Goal: Task Accomplishment & Management: Use online tool/utility

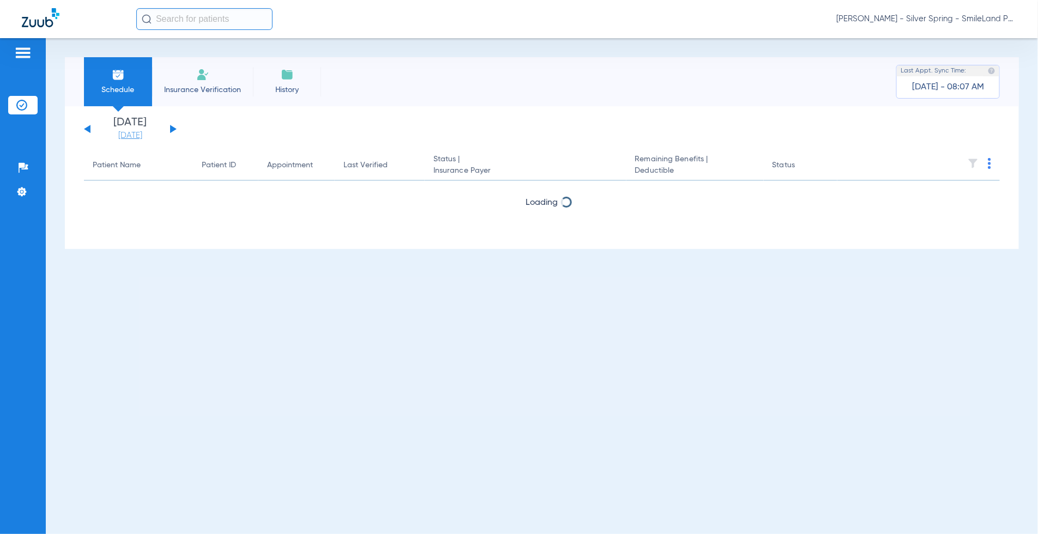
click at [132, 136] on link "[DATE]" at bounding box center [130, 135] width 65 height 11
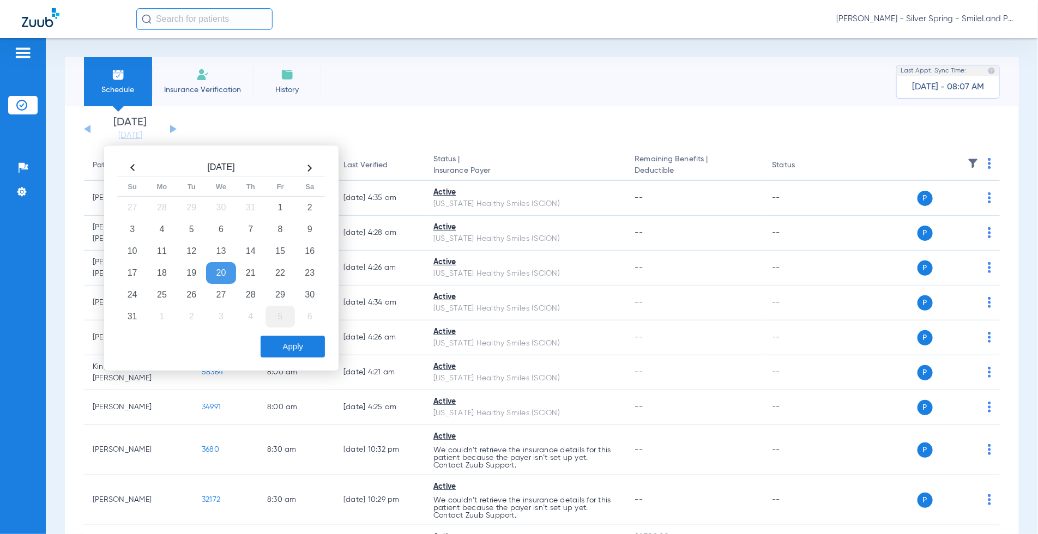
click at [272, 314] on td "5" at bounding box center [279, 317] width 29 height 22
click at [288, 346] on button "Apply" at bounding box center [292, 347] width 64 height 22
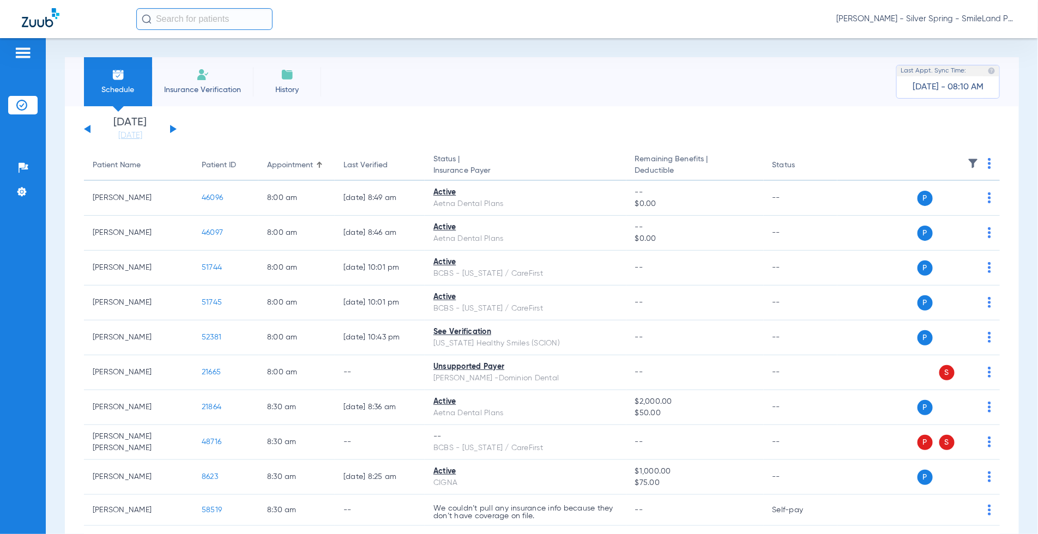
drag, startPoint x: 991, startPoint y: 130, endPoint x: 980, endPoint y: 153, distance: 25.1
click at [987, 160] on img at bounding box center [988, 163] width 3 height 11
click at [951, 202] on button "Verify All" at bounding box center [939, 207] width 86 height 22
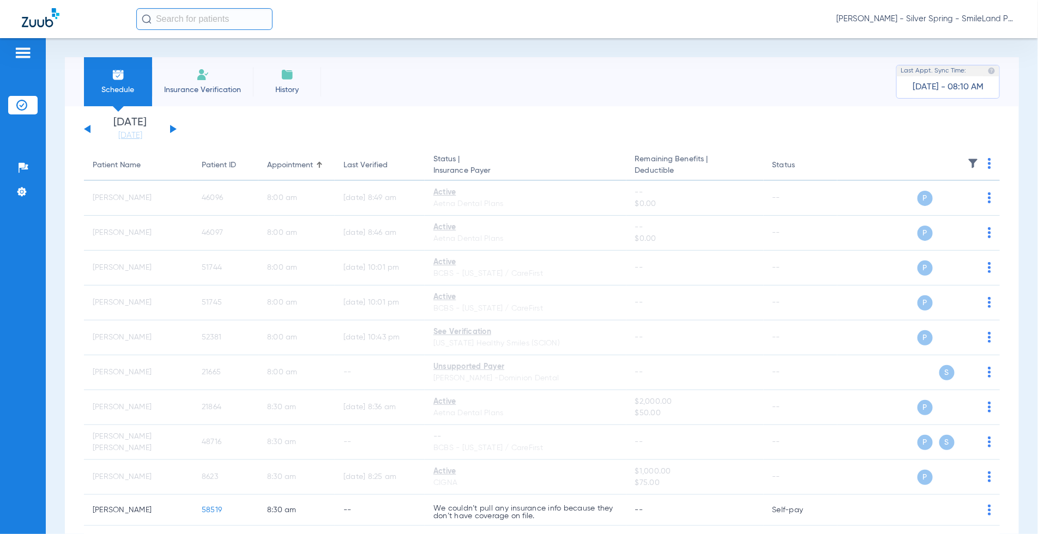
click at [987, 163] on img at bounding box center [988, 163] width 3 height 11
click at [918, 133] on app-single-date-navigator "[DATE] [DATE] [DATE] [DATE] [DATE] [DATE] [DATE] [DATE] [DATE] [DATE] [DATE] [D…" at bounding box center [542, 129] width 916 height 24
click at [896, 129] on app-single-date-navigator "[DATE] [DATE] [DATE] [DATE] [DATE] [DATE] [DATE] [DATE] [DATE] [DATE] [DATE] [D…" at bounding box center [542, 129] width 916 height 24
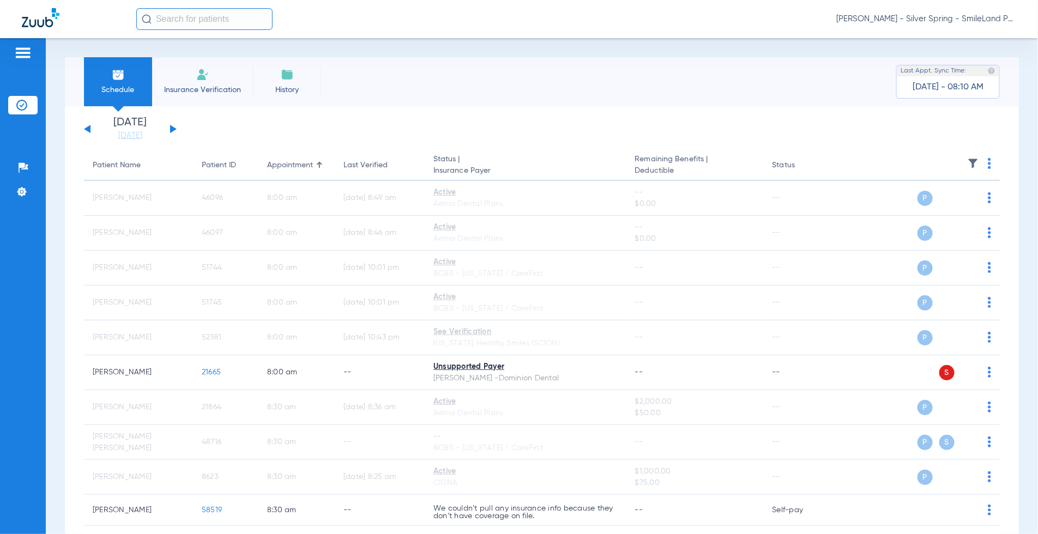
click at [847, 100] on div "Schedule Insurance Verification History Last Appt. Sync Time: [DATE] - 08:19 AM" at bounding box center [542, 81] width 954 height 49
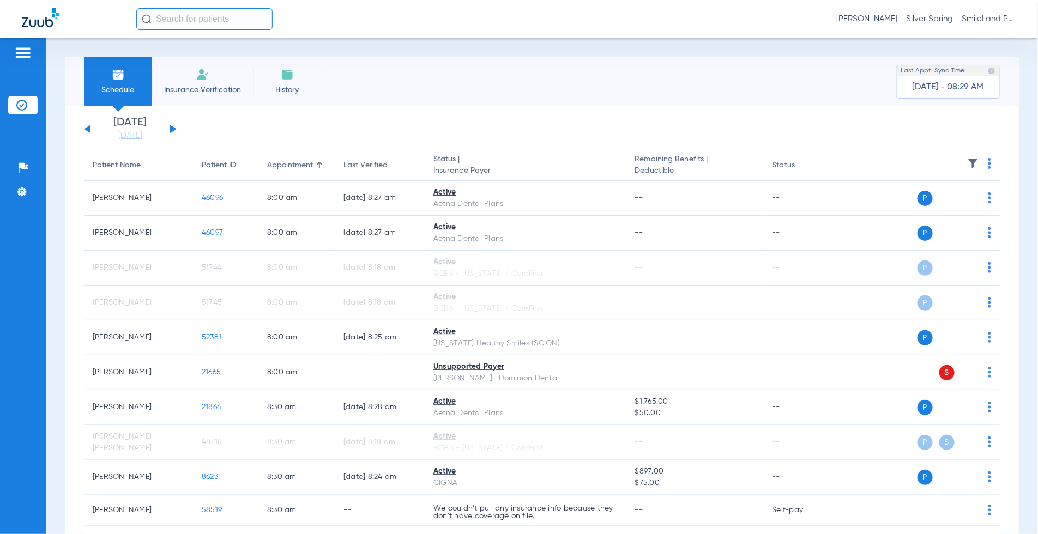
click at [960, 119] on app-single-date-navigator "[DATE] [DATE] [DATE] [DATE] [DATE] [DATE] [DATE] [DATE] [DATE] [DATE] [DATE] [D…" at bounding box center [542, 129] width 916 height 24
click at [982, 168] on th at bounding box center [918, 165] width 162 height 31
click at [987, 165] on img at bounding box center [988, 163] width 3 height 11
click at [956, 210] on span "Verify All" at bounding box center [939, 207] width 68 height 8
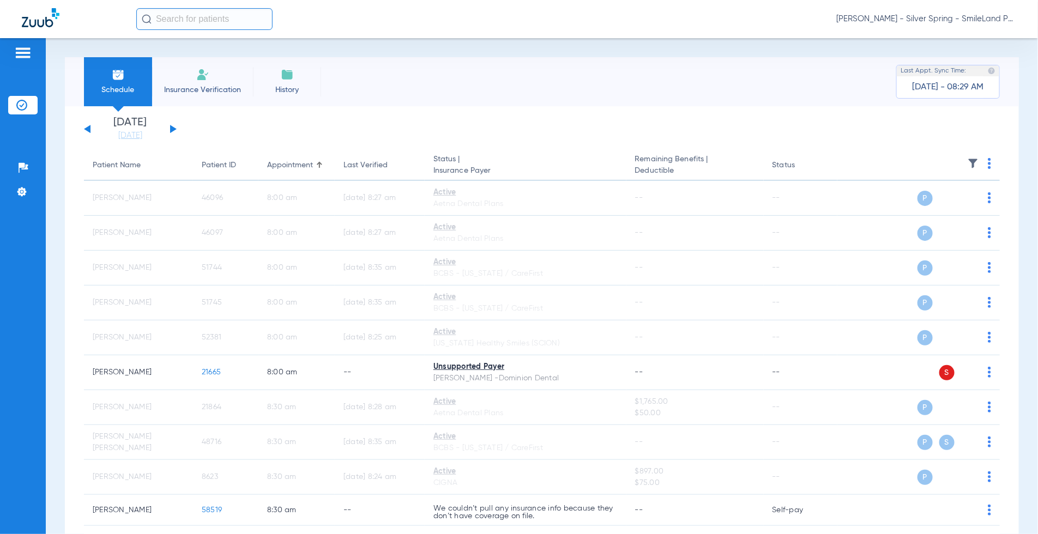
click at [859, 105] on div "Schedule Insurance Verification History Last Appt. Sync Time: [DATE] - 08:29 AM" at bounding box center [542, 81] width 954 height 49
click at [899, 126] on app-single-date-navigator "[DATE] [DATE] [DATE] [DATE] [DATE] [DATE] [DATE] [DATE] [DATE] [DATE] [DATE] [D…" at bounding box center [542, 129] width 916 height 24
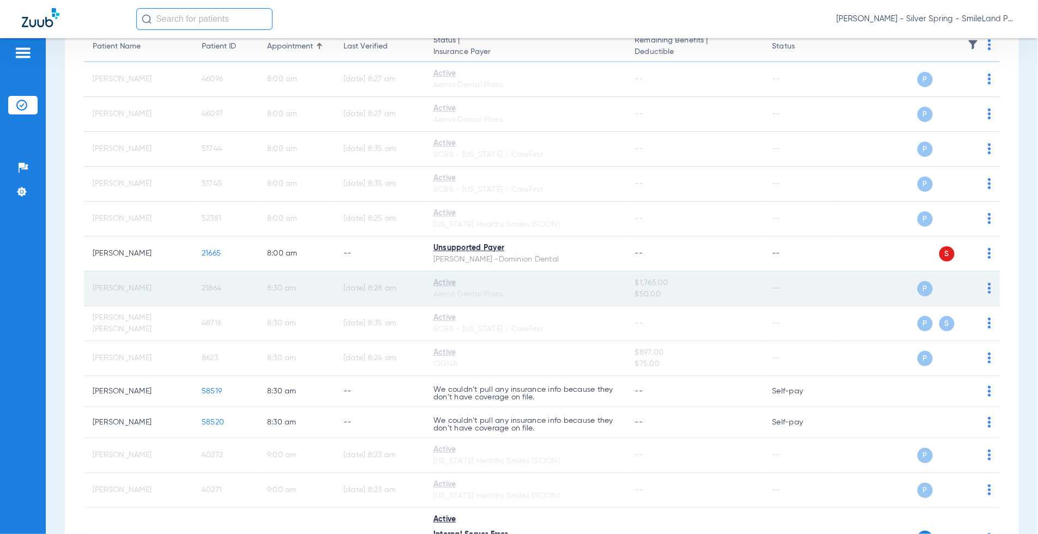
scroll to position [121, 0]
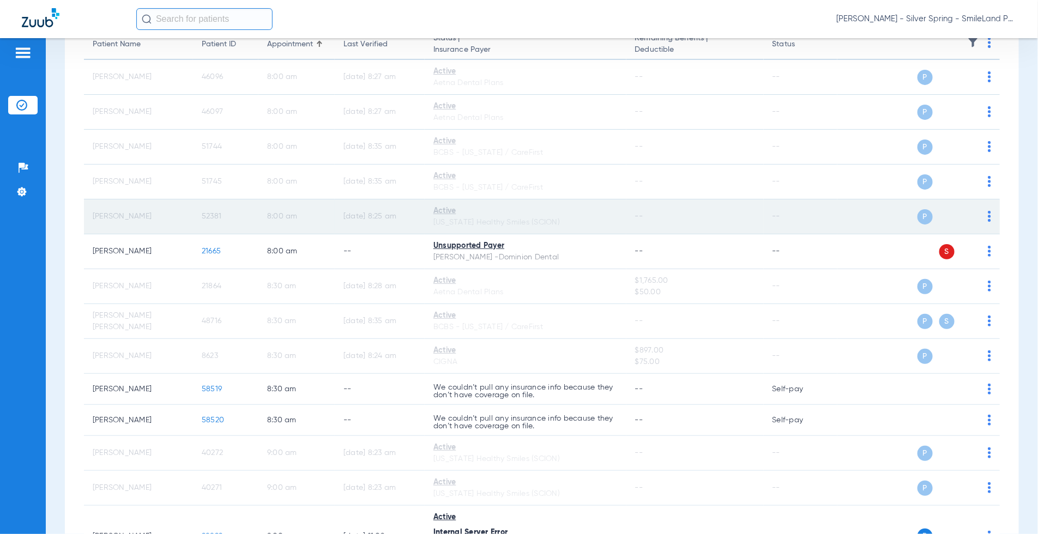
click at [209, 219] on span "52381" at bounding box center [212, 217] width 20 height 8
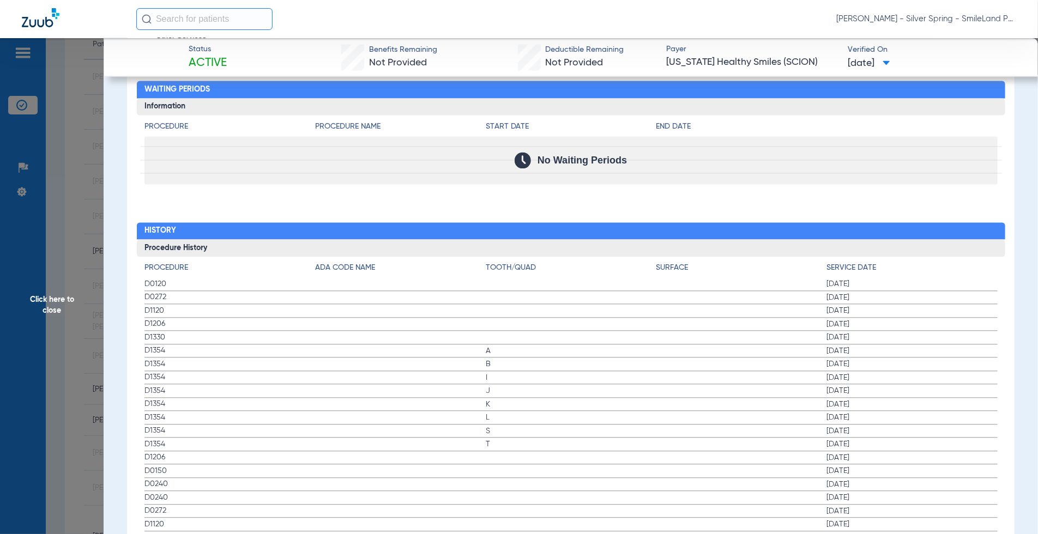
scroll to position [1090, 0]
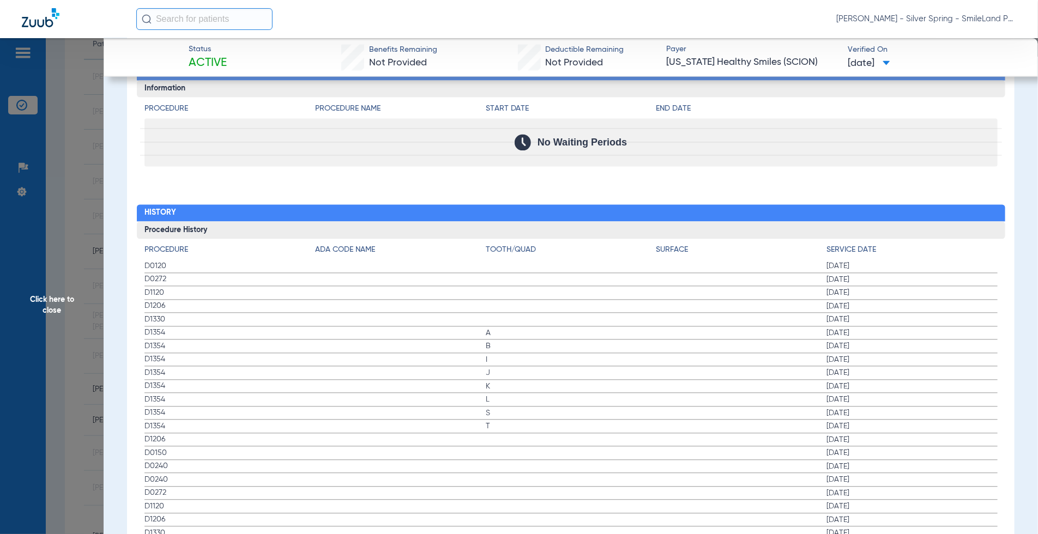
click at [947, 172] on div "Procedure Benefits Disclaimers The Service History displayed above is the last …" at bounding box center [570, 57] width 887 height 1059
drag, startPoint x: 88, startPoint y: 132, endPoint x: 0, endPoint y: 154, distance: 90.3
click at [88, 131] on span "Click here to close" at bounding box center [52, 305] width 104 height 534
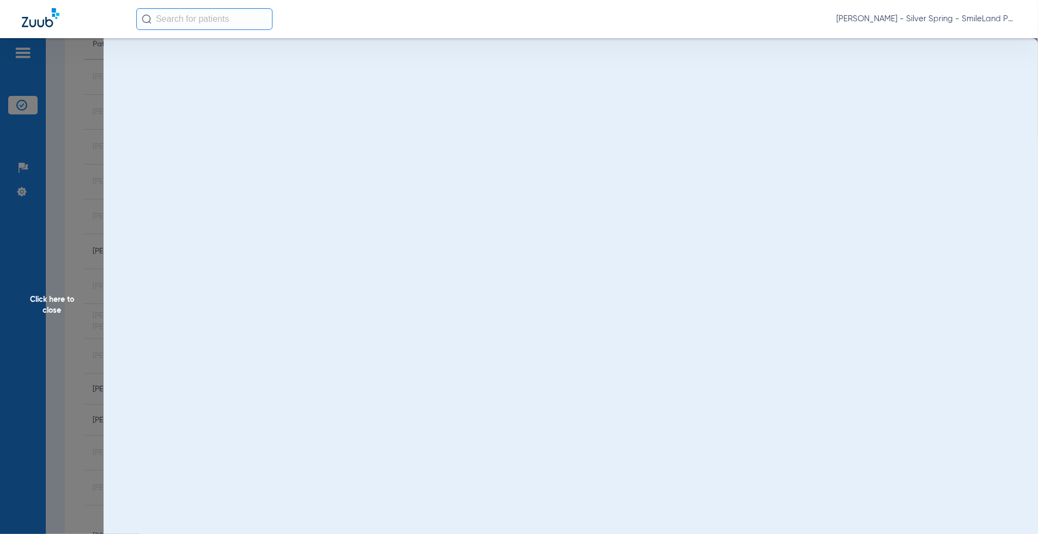
scroll to position [0, 0]
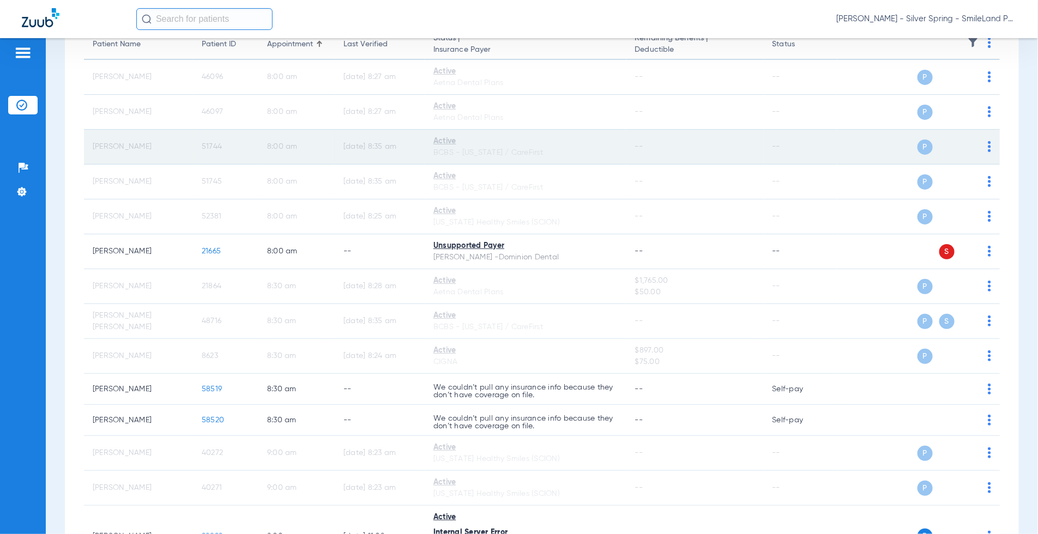
drag, startPoint x: 993, startPoint y: 141, endPoint x: 710, endPoint y: 155, distance: 283.2
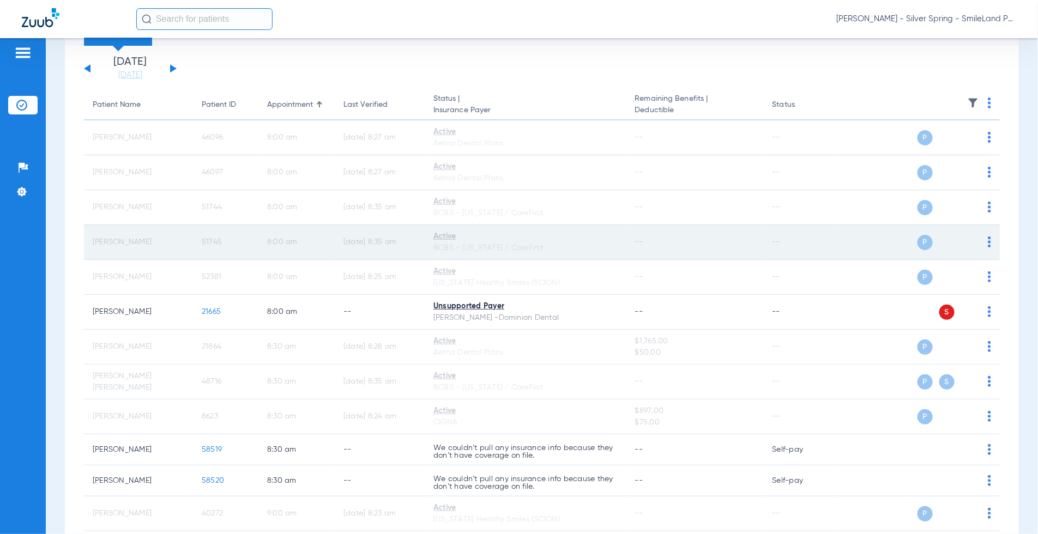
click at [204, 240] on span "51745" at bounding box center [212, 242] width 20 height 8
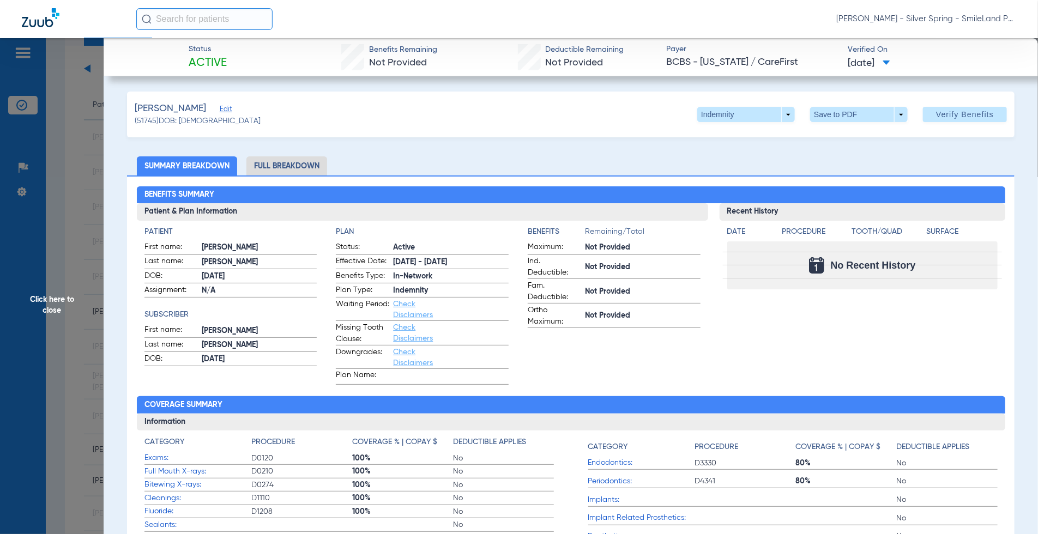
drag, startPoint x: 987, startPoint y: 225, endPoint x: 96, endPoint y: 156, distance: 893.7
click at [987, 225] on div "Date Procedure Tooth/Quad Surface No Recent History" at bounding box center [862, 255] width 286 height 69
click at [96, 155] on span "Click here to close" at bounding box center [52, 305] width 104 height 534
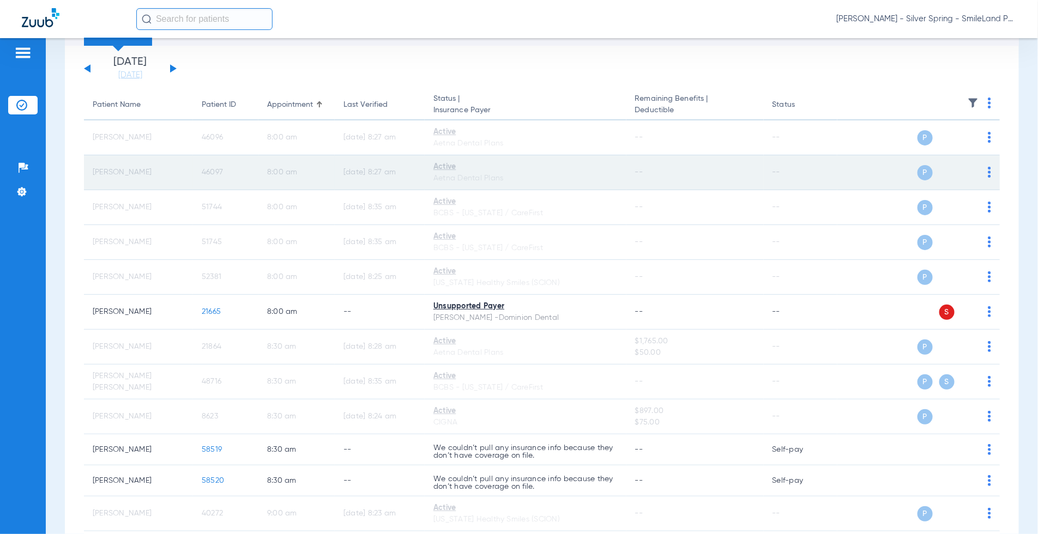
click at [210, 172] on span "46097" at bounding box center [212, 172] width 21 height 8
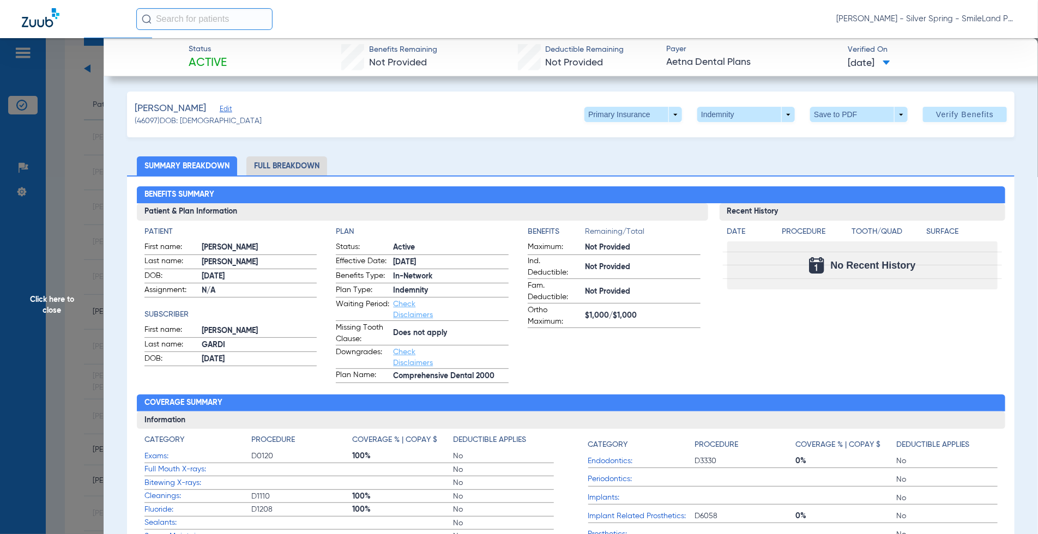
click at [907, 208] on h3 "Recent History" at bounding box center [862, 211] width 286 height 17
click at [69, 115] on span "Click here to close" at bounding box center [52, 305] width 104 height 534
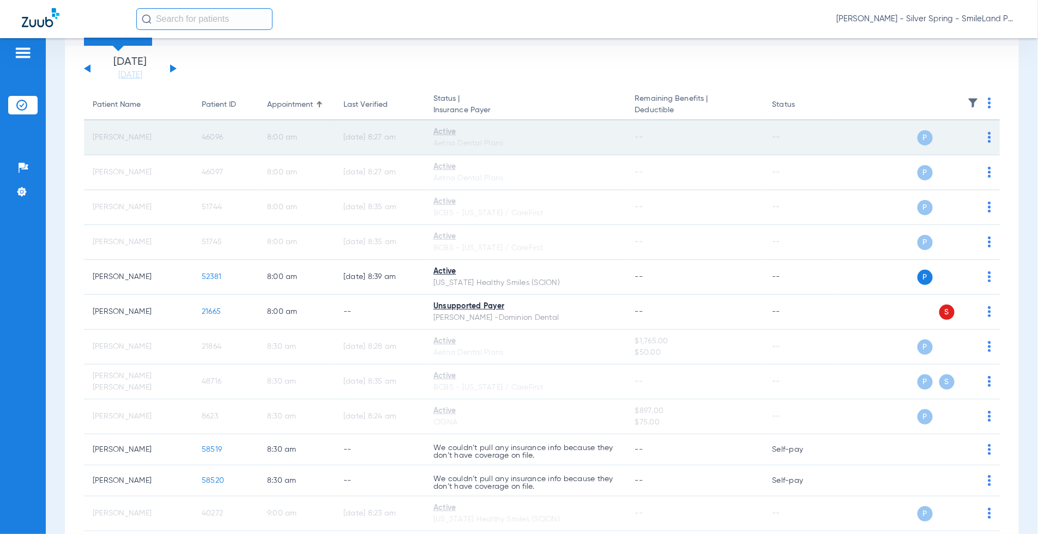
click at [211, 134] on span "46096" at bounding box center [212, 138] width 21 height 8
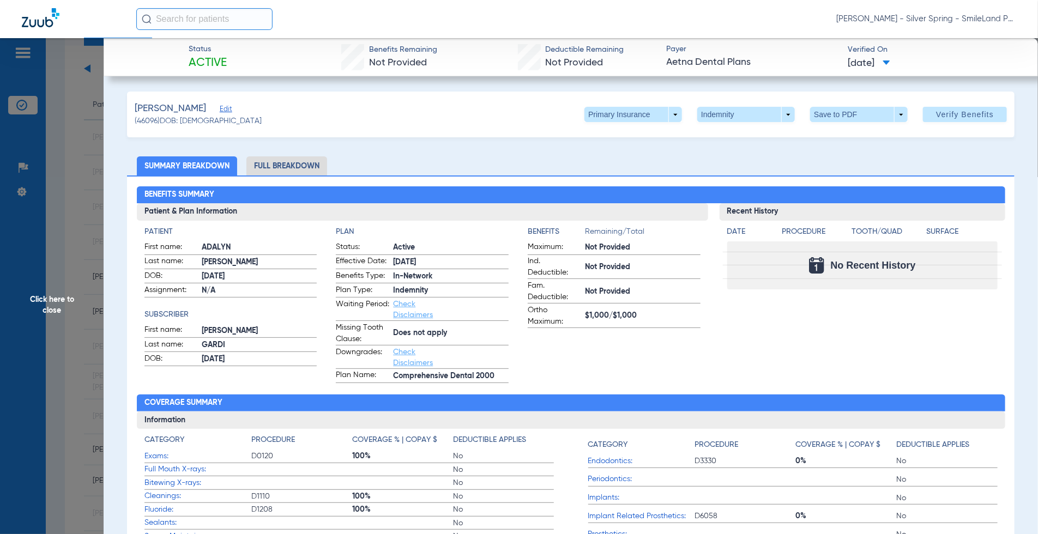
click at [850, 251] on div "No Recent History" at bounding box center [862, 265] width 270 height 48
click at [71, 198] on span "Click here to close" at bounding box center [52, 305] width 104 height 534
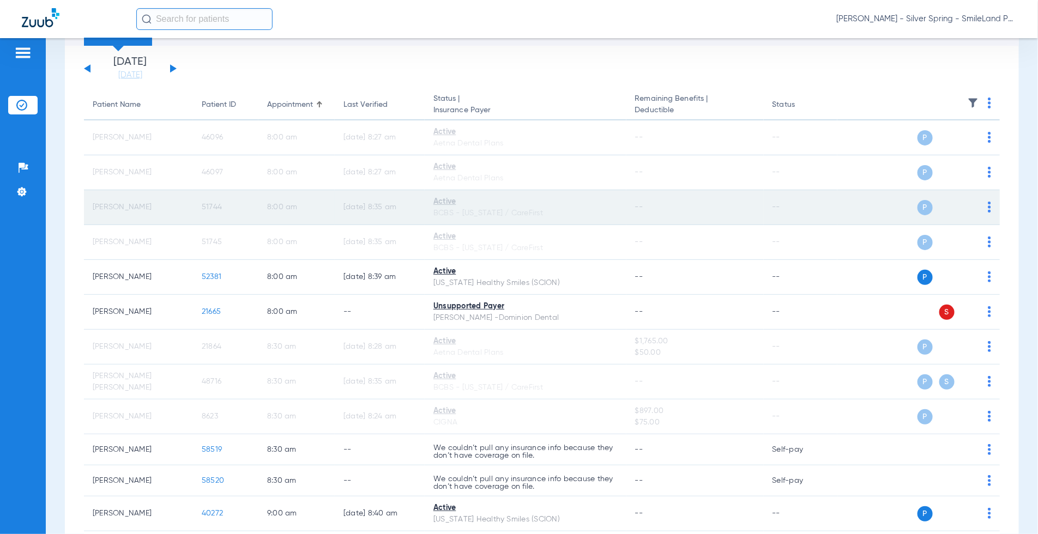
click at [210, 210] on span "51744" at bounding box center [212, 207] width 20 height 8
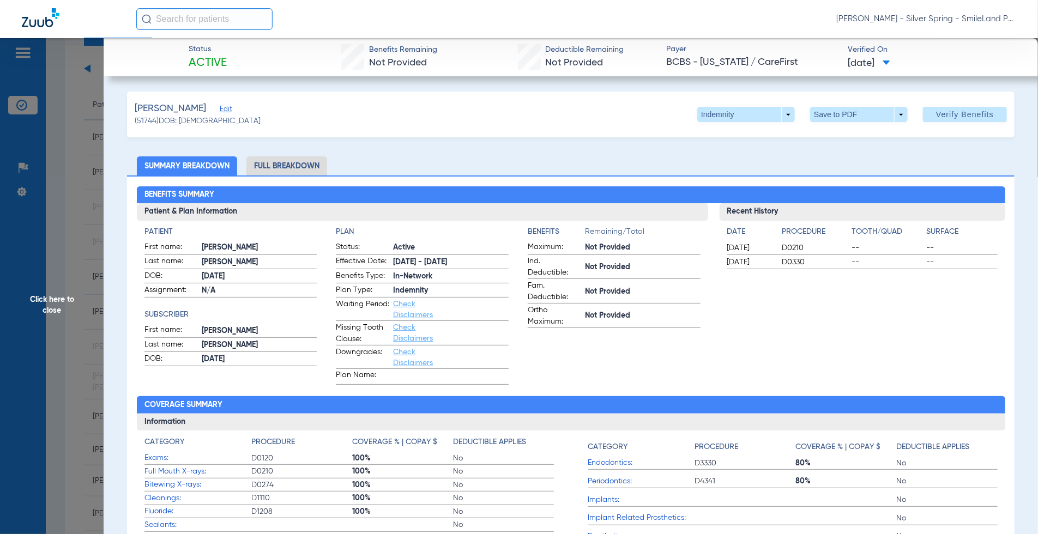
click at [880, 207] on h3 "Recent History" at bounding box center [862, 211] width 286 height 17
click at [83, 180] on span "Click here to close" at bounding box center [52, 305] width 104 height 534
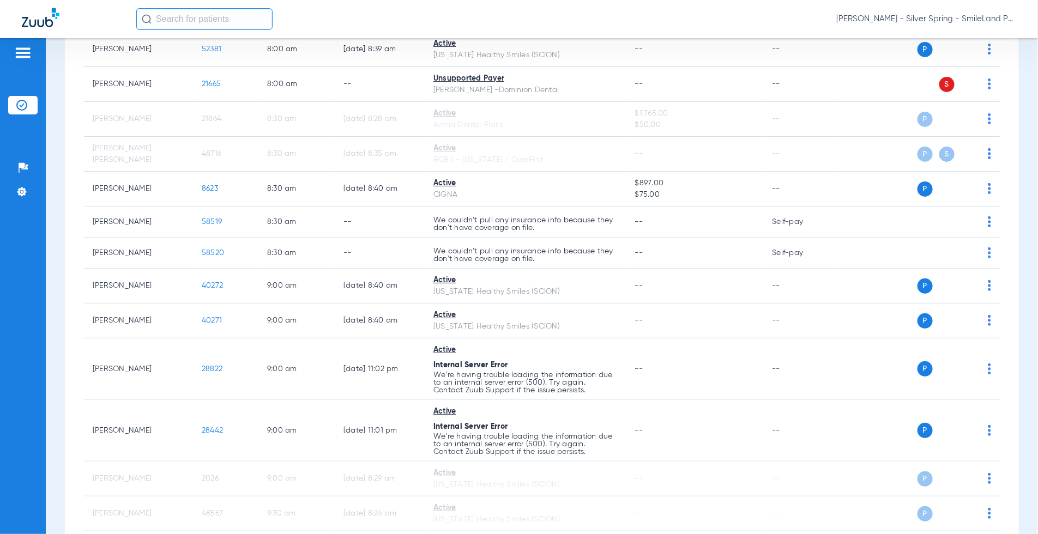
scroll to position [302, 0]
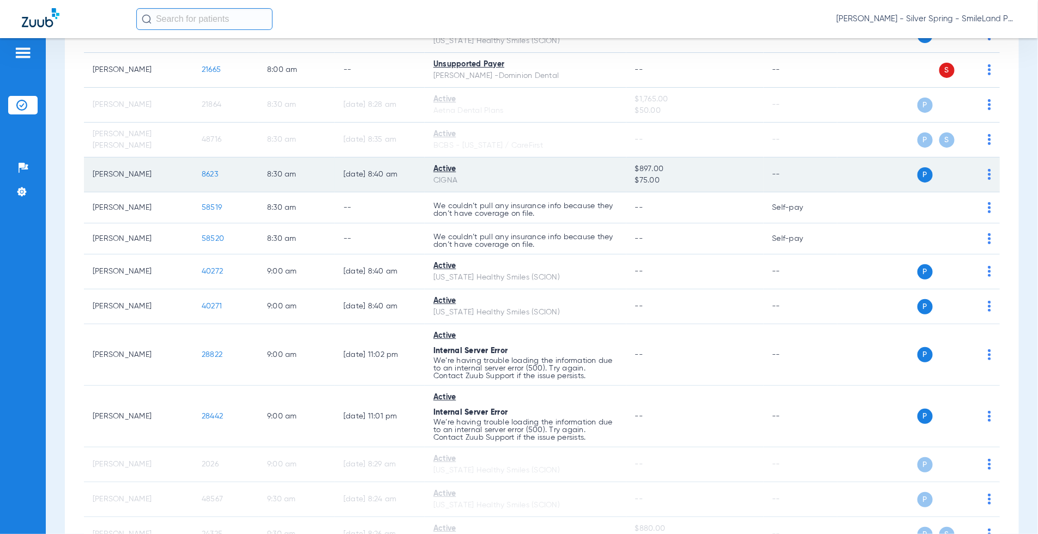
click at [200, 175] on td "8623" at bounding box center [225, 174] width 65 height 35
click at [206, 173] on span "8623" at bounding box center [210, 175] width 16 height 8
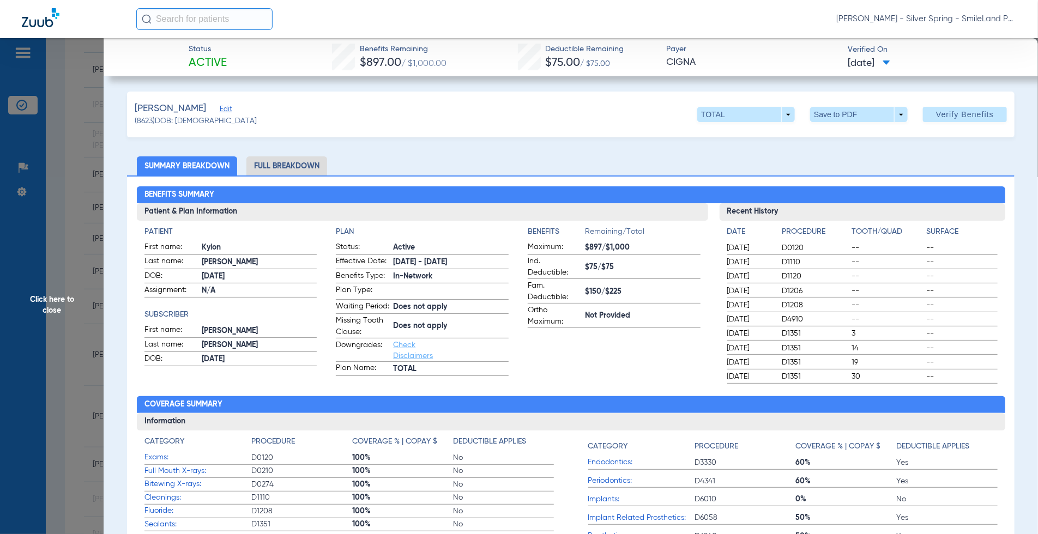
click at [882, 192] on h2 "Benefits Summary" at bounding box center [571, 194] width 868 height 17
click at [84, 148] on span "Click here to close" at bounding box center [52, 305] width 104 height 534
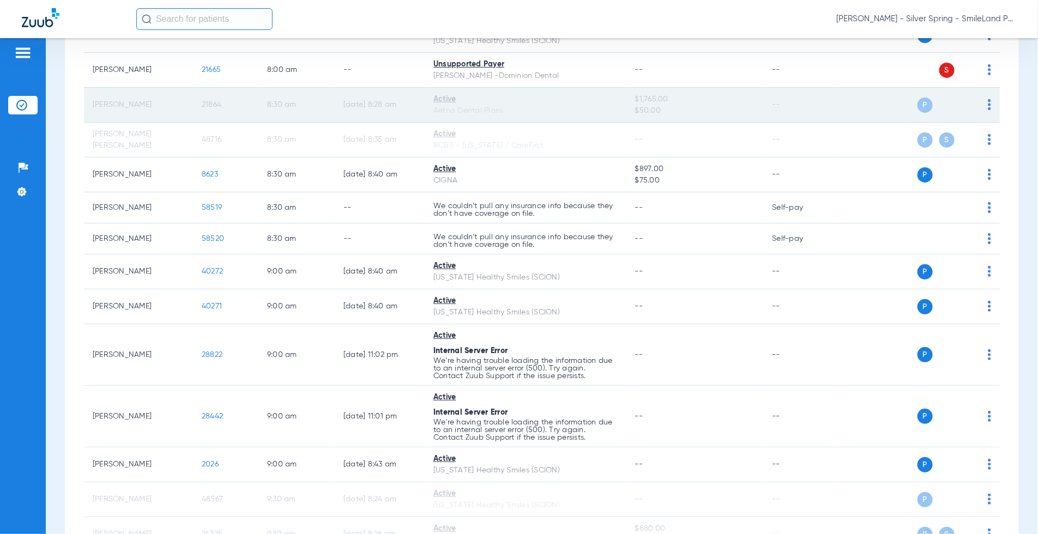
click at [200, 104] on td "21864" at bounding box center [225, 105] width 65 height 35
click at [204, 102] on span "21864" at bounding box center [212, 105] width 20 height 8
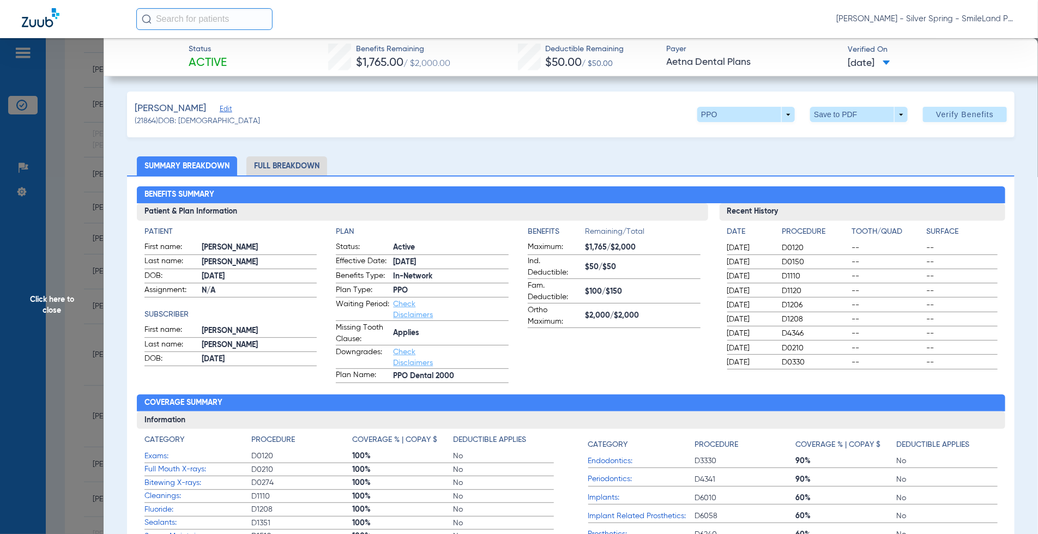
click at [881, 179] on div "Benefits Summary Patient & Plan Information Patient First name: [PERSON_NAME] L…" at bounding box center [570, 383] width 887 height 417
click at [81, 165] on span "Click here to close" at bounding box center [52, 305] width 104 height 534
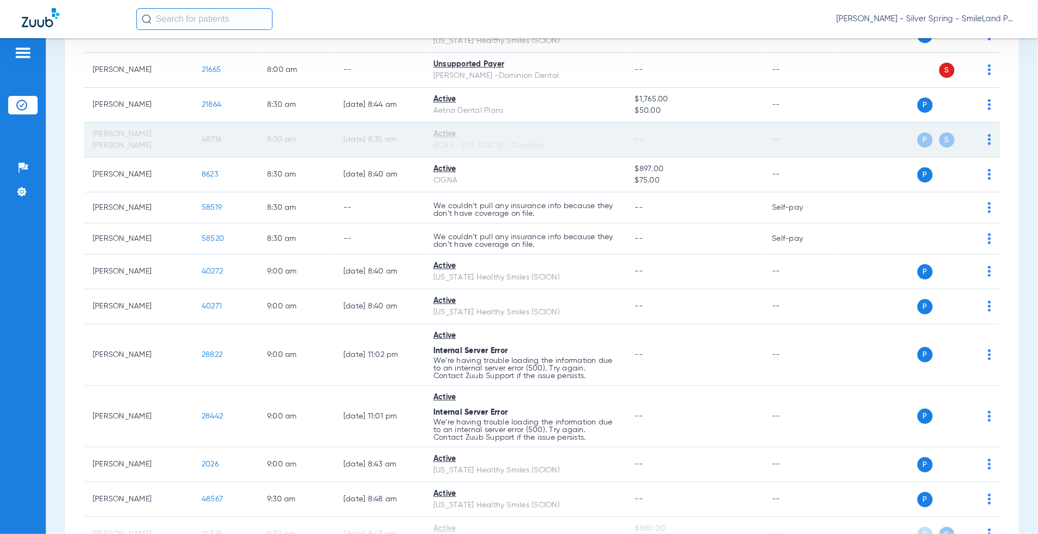
click at [208, 140] on span "48716" at bounding box center [212, 140] width 20 height 8
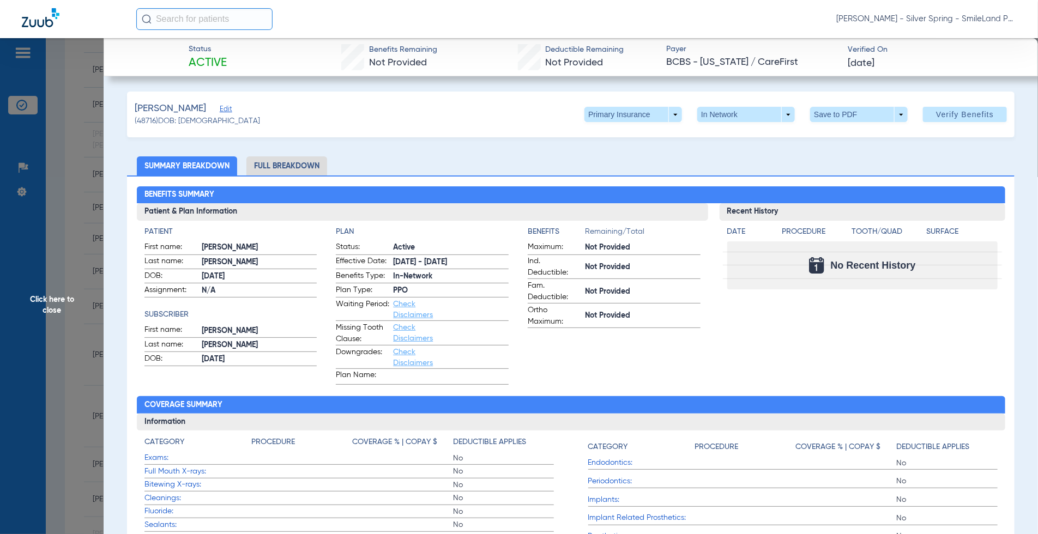
click at [917, 198] on h2 "Benefits Summary" at bounding box center [571, 194] width 868 height 17
click at [880, 183] on div "Benefits Summary Patient & Plan Information Patient First name: [PERSON_NAME] L…" at bounding box center [570, 384] width 887 height 419
click at [95, 187] on span "Click here to close" at bounding box center [52, 305] width 104 height 534
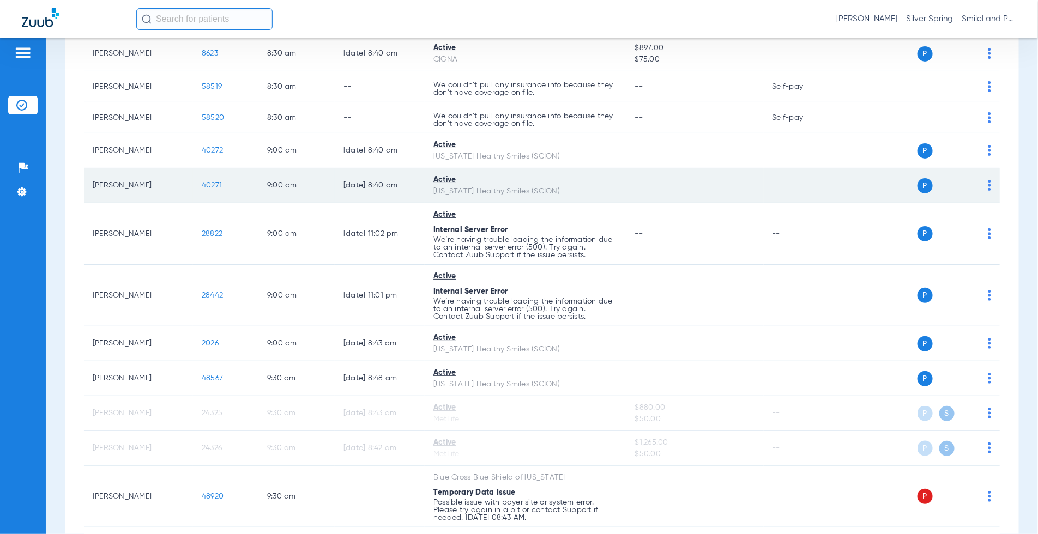
scroll to position [484, 0]
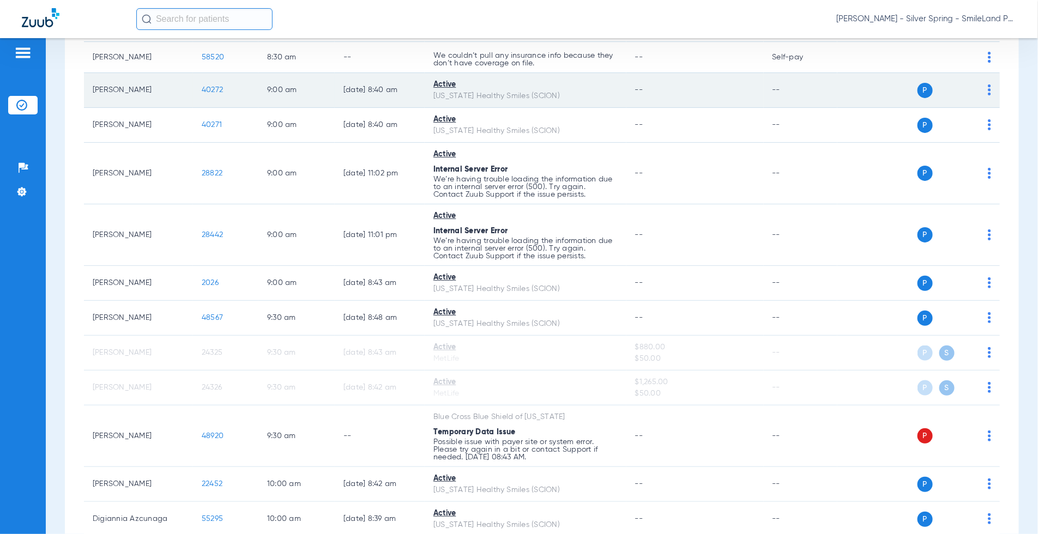
click at [219, 90] on span "40272" at bounding box center [212, 90] width 21 height 8
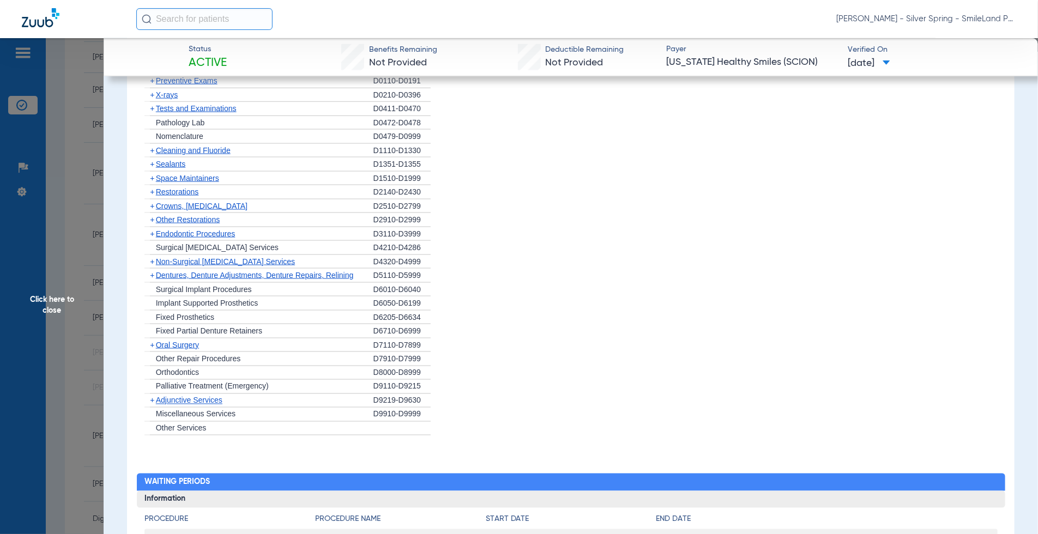
scroll to position [1107, 0]
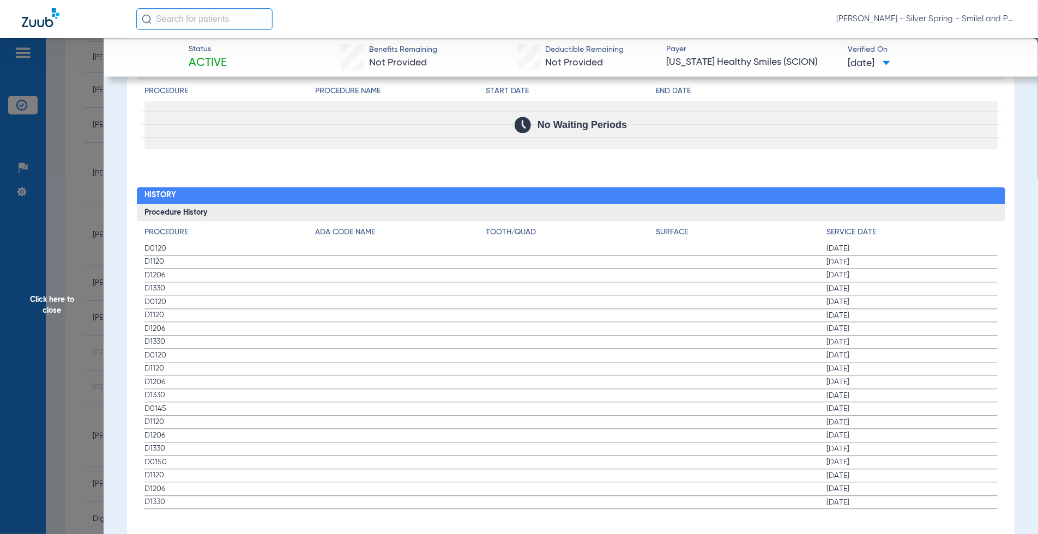
click at [986, 148] on div "Procedure Benefits Disclaimers The Service History displayed above is the last …" at bounding box center [570, 34] width 887 height 1046
click at [100, 153] on span "Click here to close" at bounding box center [52, 305] width 104 height 534
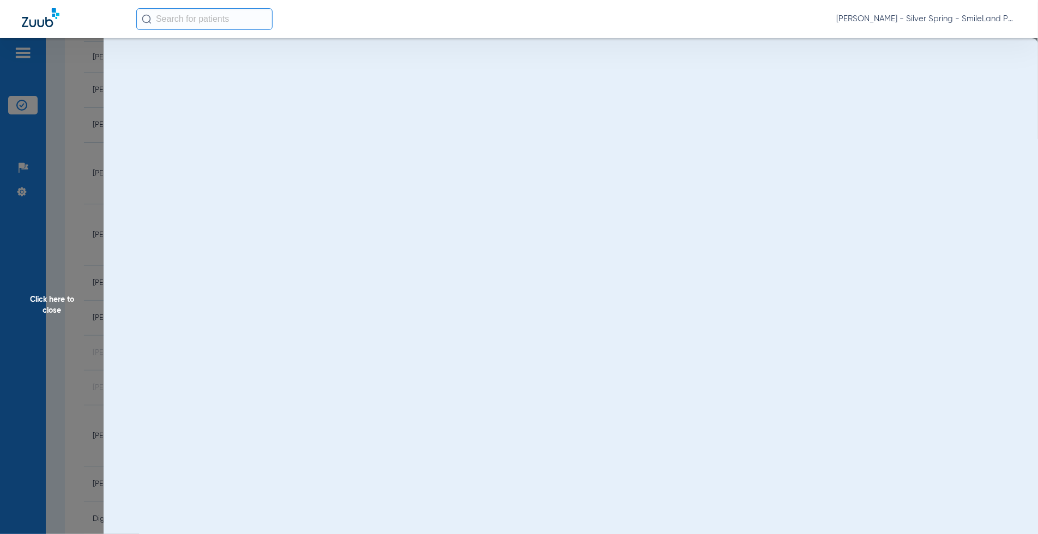
scroll to position [0, 0]
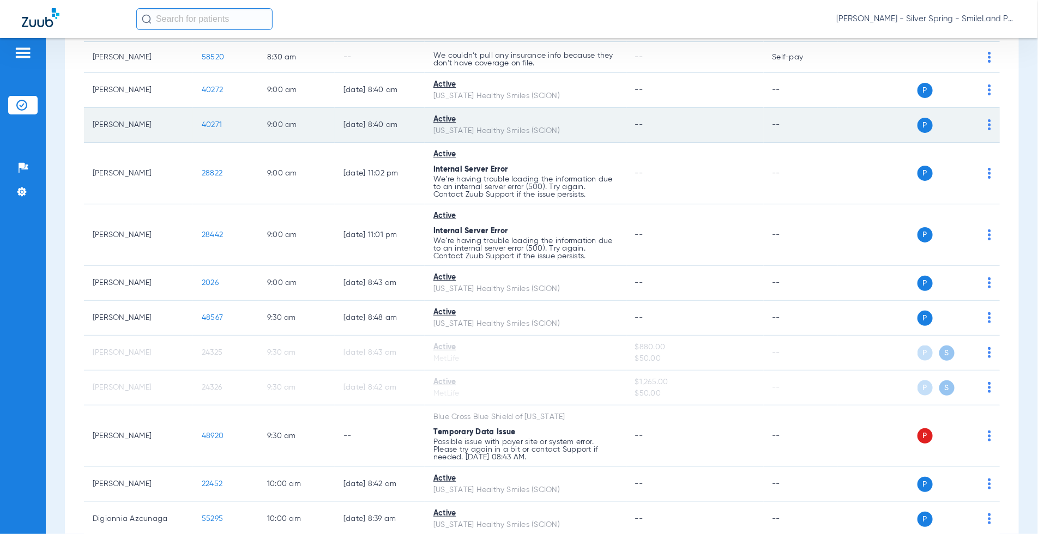
click at [219, 126] on span "40271" at bounding box center [212, 125] width 20 height 8
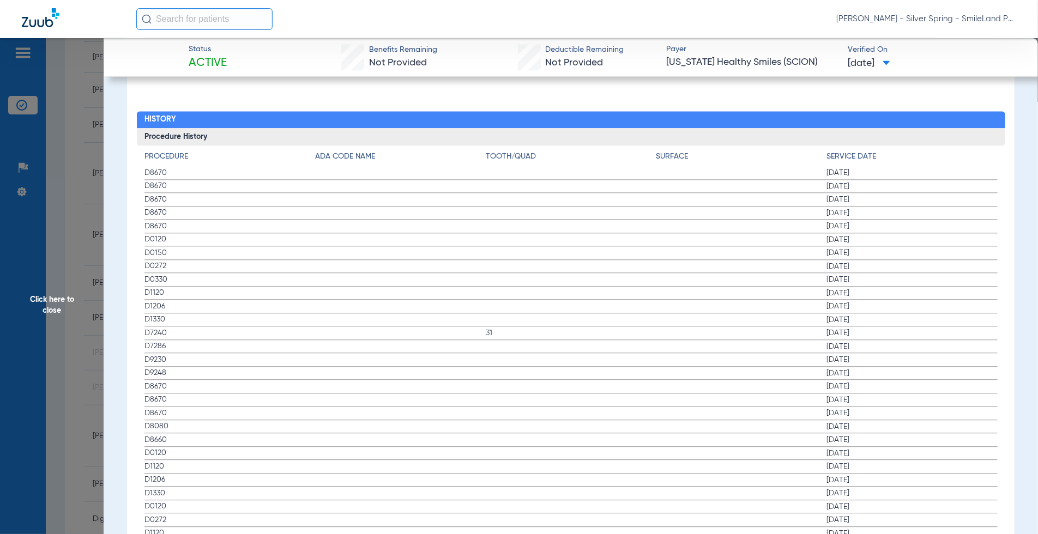
scroll to position [1090, 0]
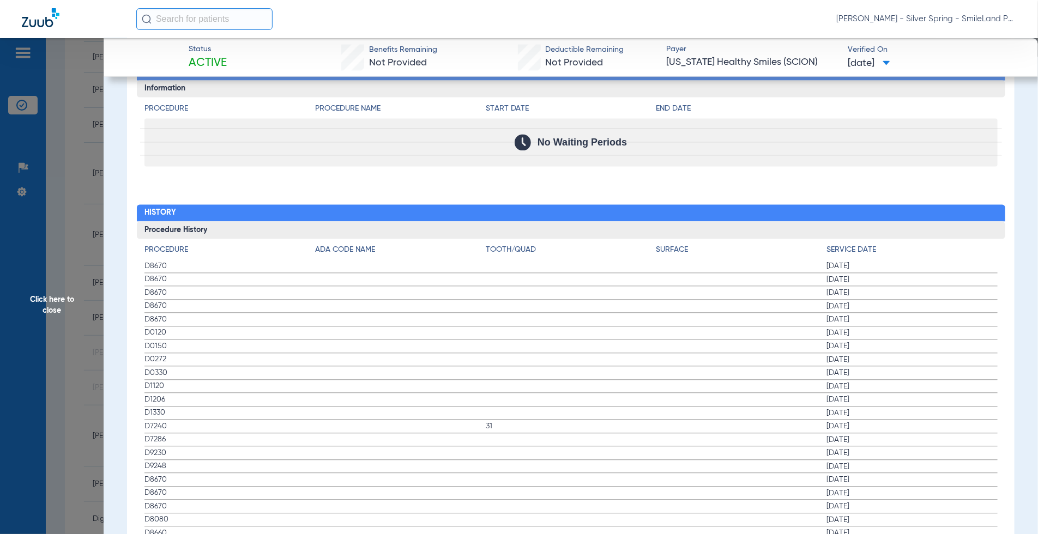
drag, startPoint x: 943, startPoint y: 232, endPoint x: 675, endPoint y: 10, distance: 347.6
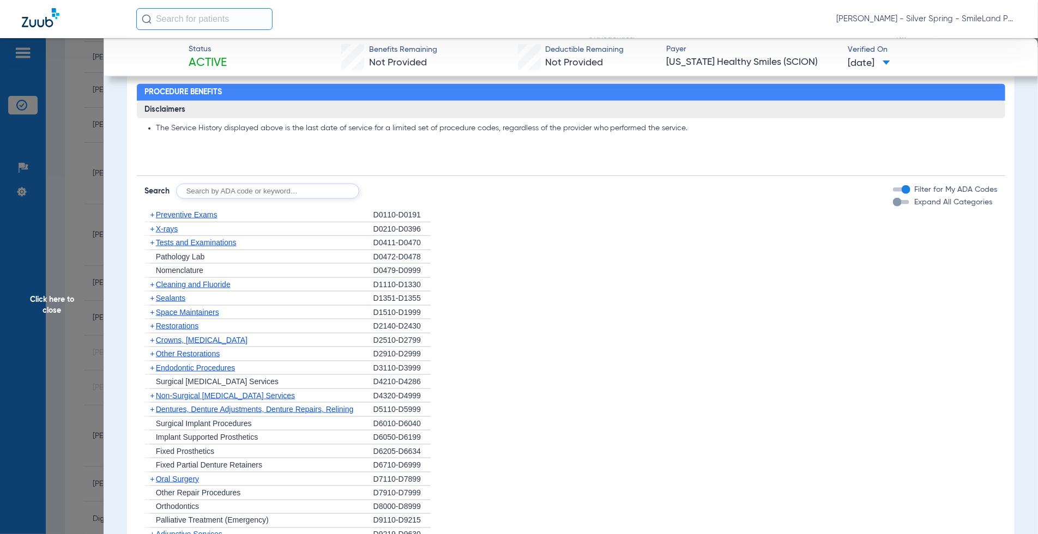
click at [961, 132] on div "The Service History displayed above is the last date of service for a limited s…" at bounding box center [571, 141] width 868 height 46
click at [102, 119] on span "Click here to close" at bounding box center [52, 305] width 104 height 534
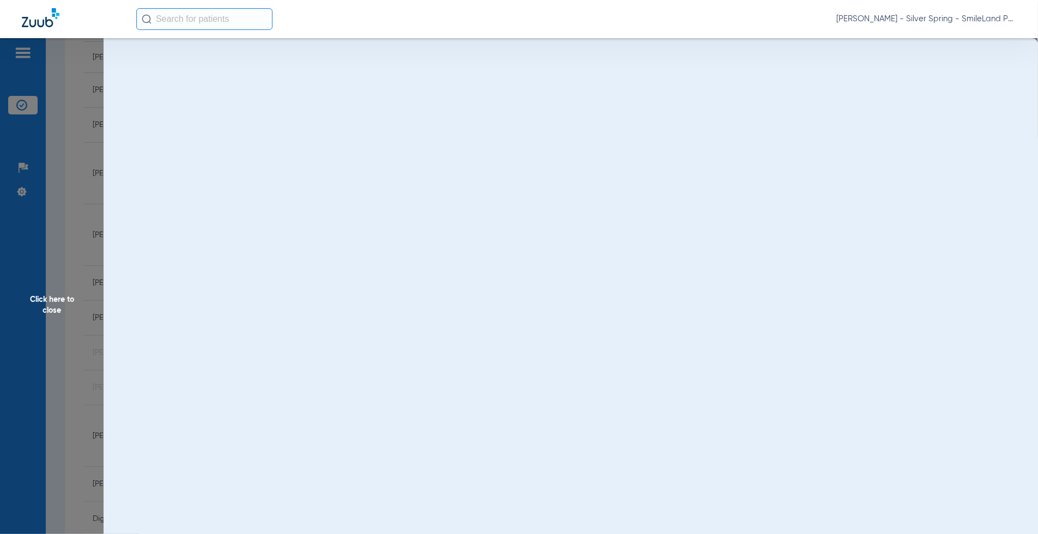
scroll to position [0, 0]
click at [85, 131] on span "Click here to close" at bounding box center [52, 305] width 104 height 534
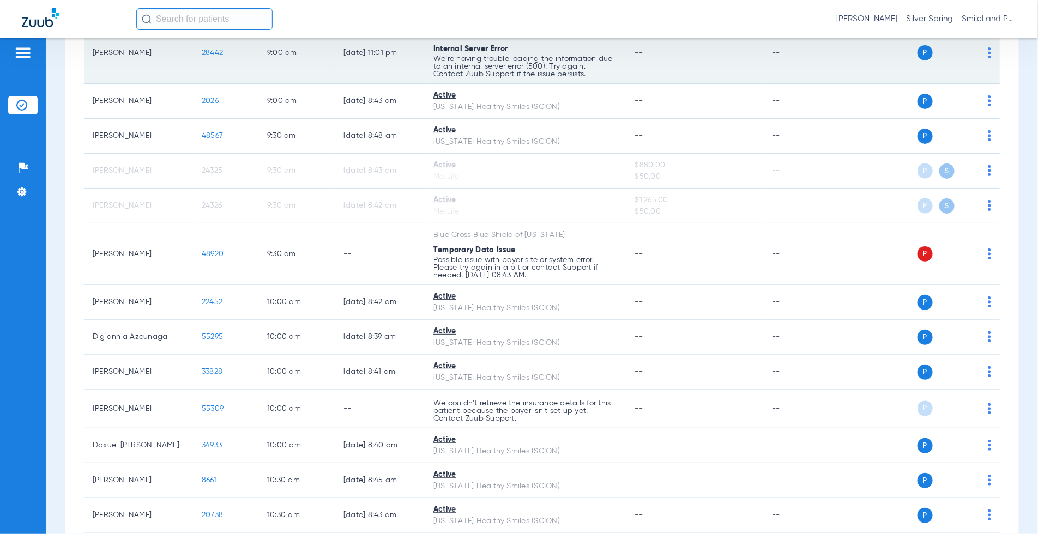
scroll to position [726, 0]
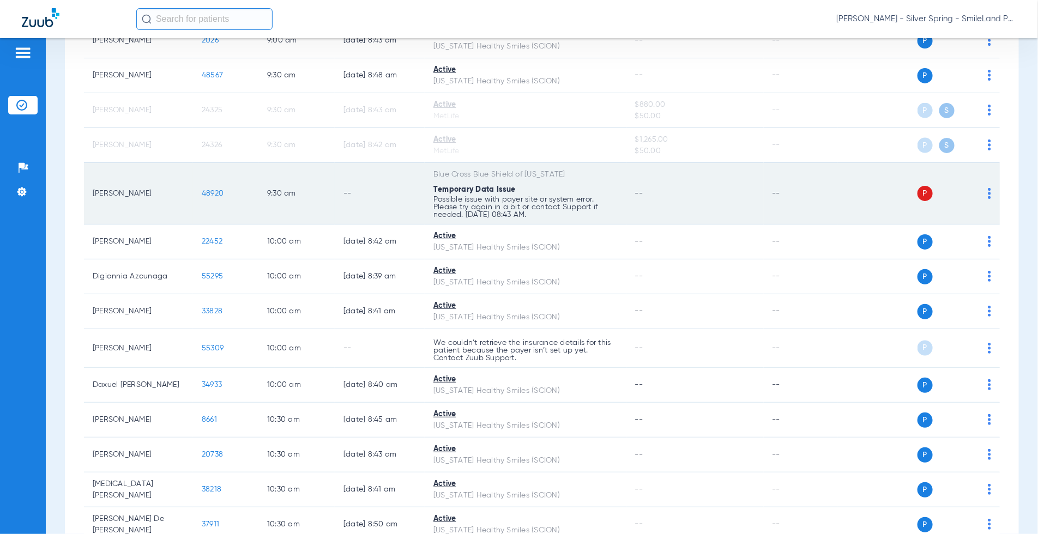
click at [208, 192] on span "48920" at bounding box center [213, 194] width 22 height 8
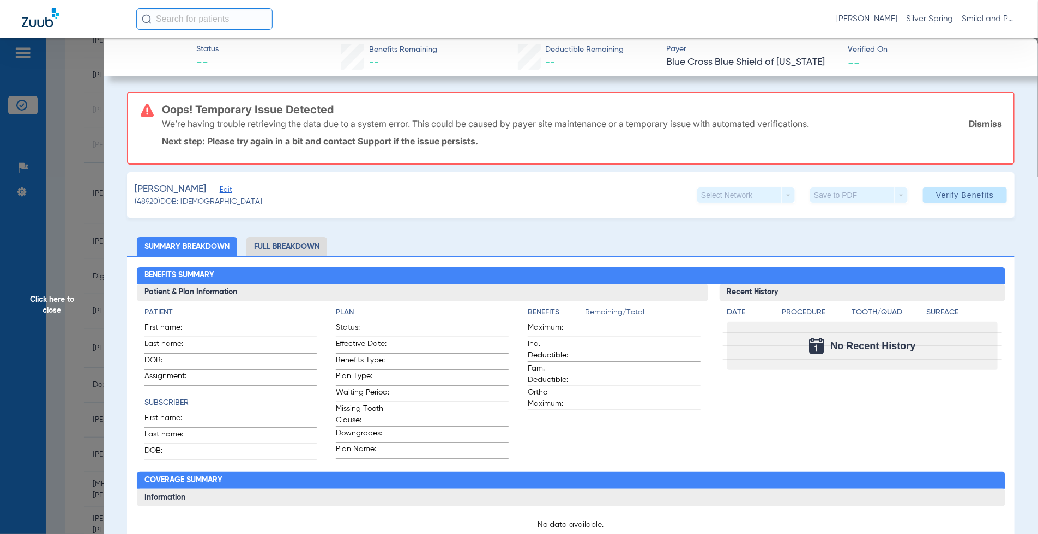
click at [74, 256] on span "Click here to close" at bounding box center [52, 305] width 104 height 534
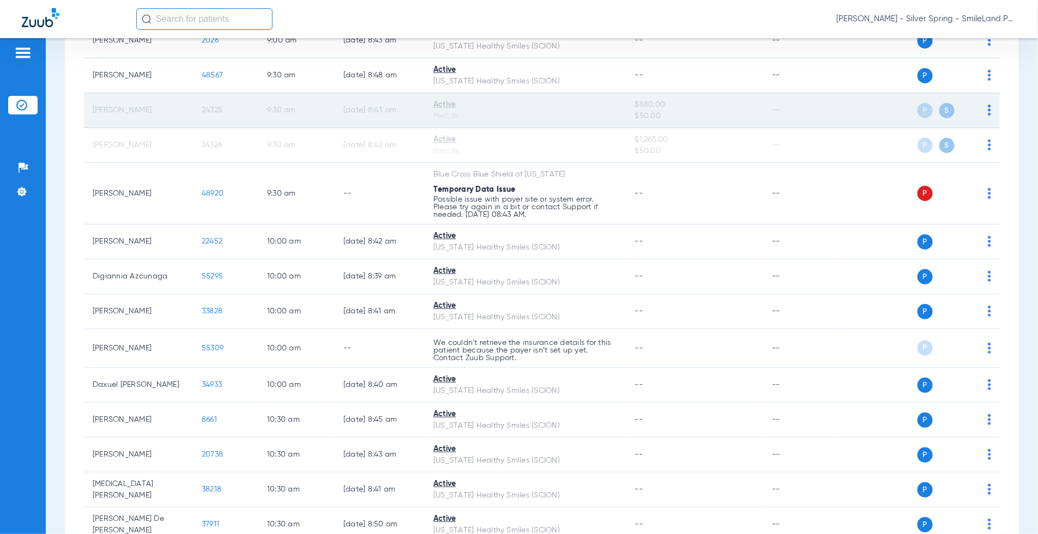
click at [207, 106] on span "24325" at bounding box center [212, 110] width 21 height 8
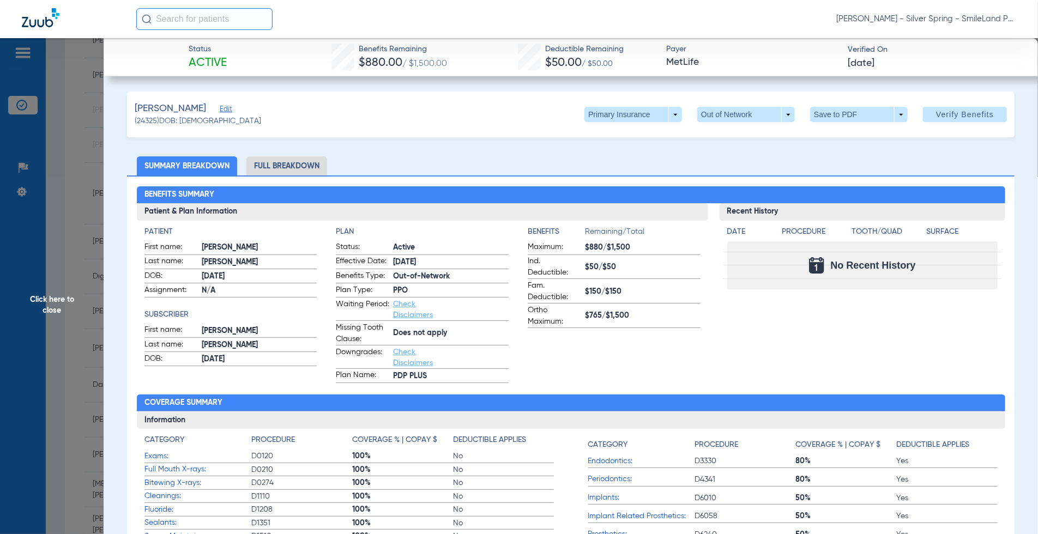
click at [871, 159] on ul "Summary Breakdown Full Breakdown" at bounding box center [570, 165] width 887 height 19
click at [74, 193] on span "Click here to close" at bounding box center [52, 305] width 104 height 534
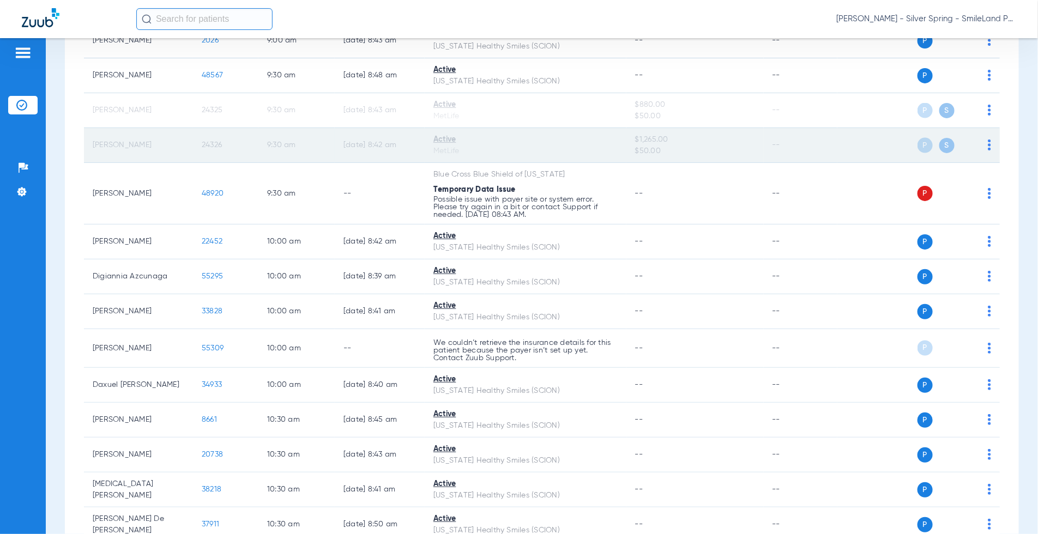
click at [213, 138] on td "24326" at bounding box center [225, 145] width 65 height 35
click at [213, 141] on span "24326" at bounding box center [212, 145] width 20 height 8
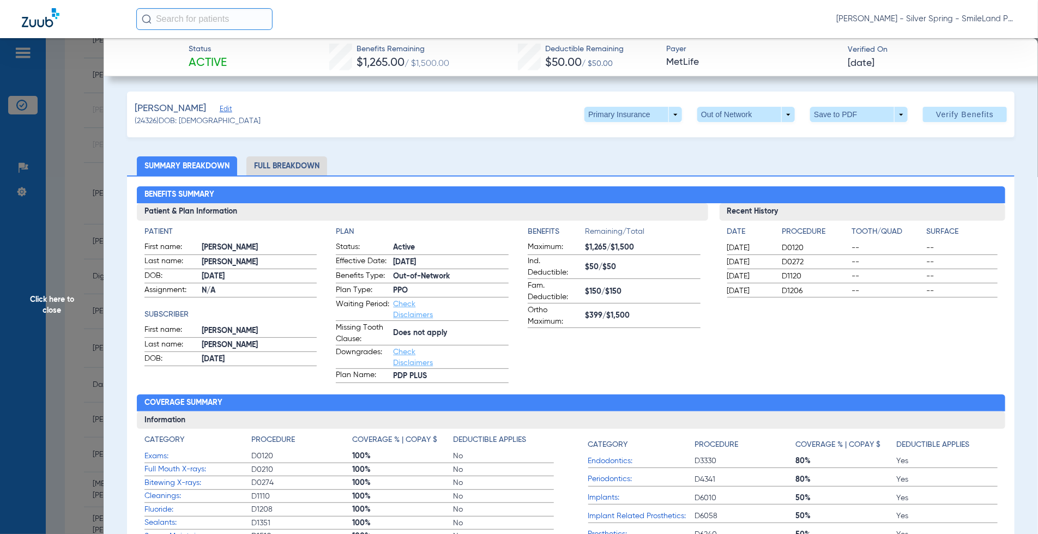
click at [870, 171] on ul "Summary Breakdown Full Breakdown" at bounding box center [570, 165] width 887 height 19
click at [47, 154] on span "Click here to close" at bounding box center [52, 305] width 104 height 534
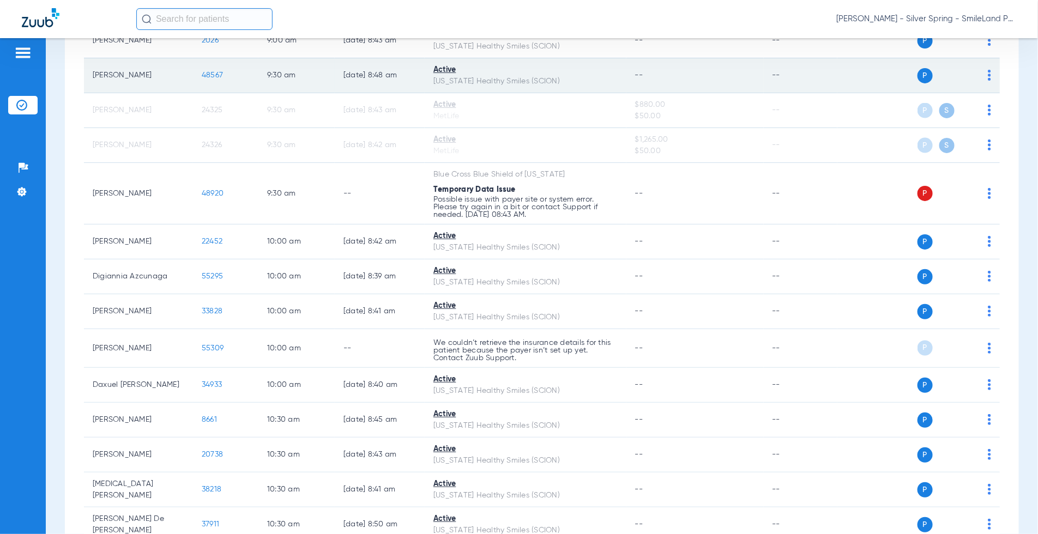
click at [210, 74] on span "48567" at bounding box center [212, 75] width 21 height 8
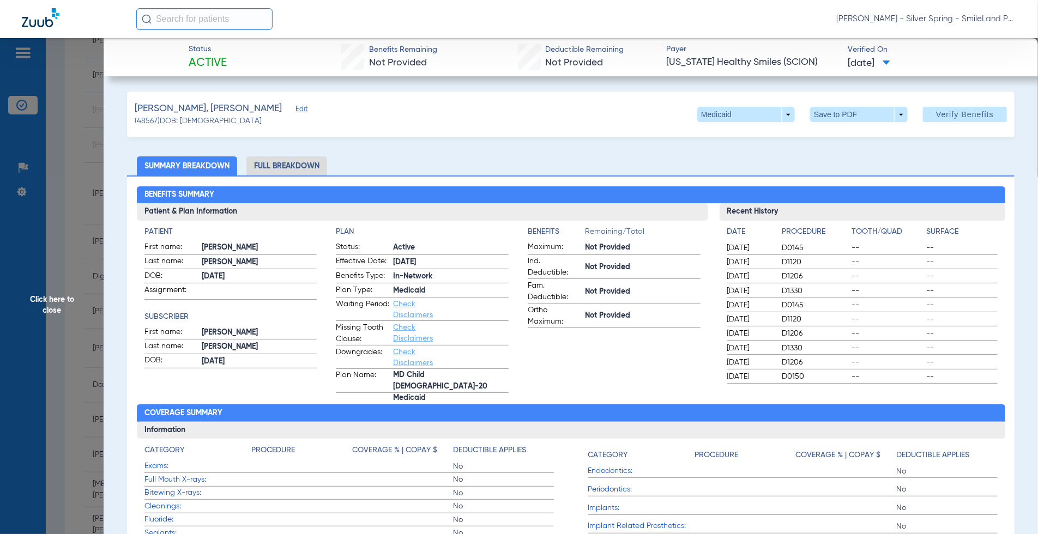
drag, startPoint x: 900, startPoint y: 191, endPoint x: 836, endPoint y: 201, distance: 64.4
click at [900, 191] on h2 "Benefits Summary" at bounding box center [571, 194] width 868 height 17
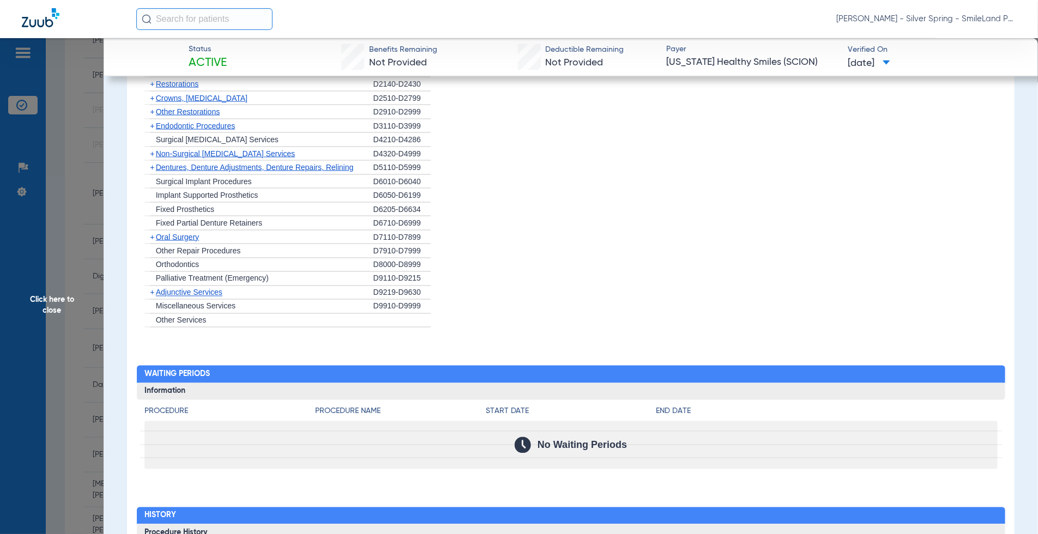
scroll to position [1054, 0]
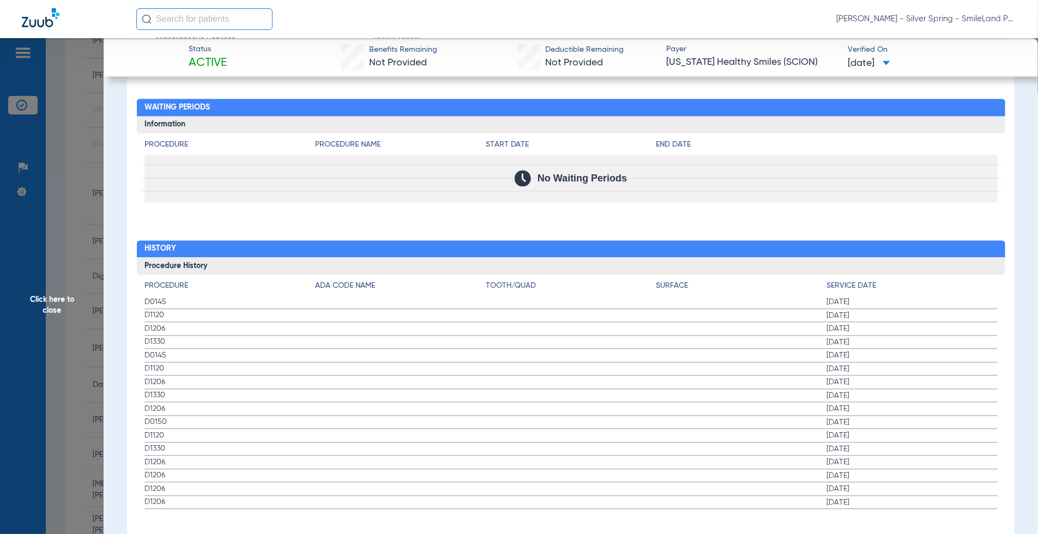
drag, startPoint x: 918, startPoint y: 229, endPoint x: 222, endPoint y: 271, distance: 697.7
click at [919, 240] on h2 "History" at bounding box center [571, 248] width 868 height 17
click at [40, 265] on span "Click here to close" at bounding box center [52, 305] width 104 height 534
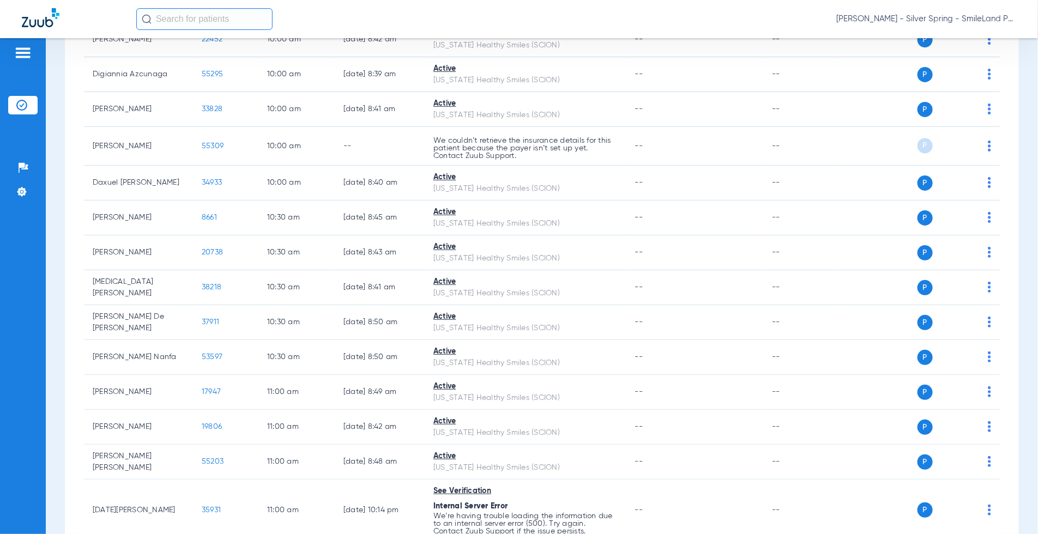
scroll to position [908, 0]
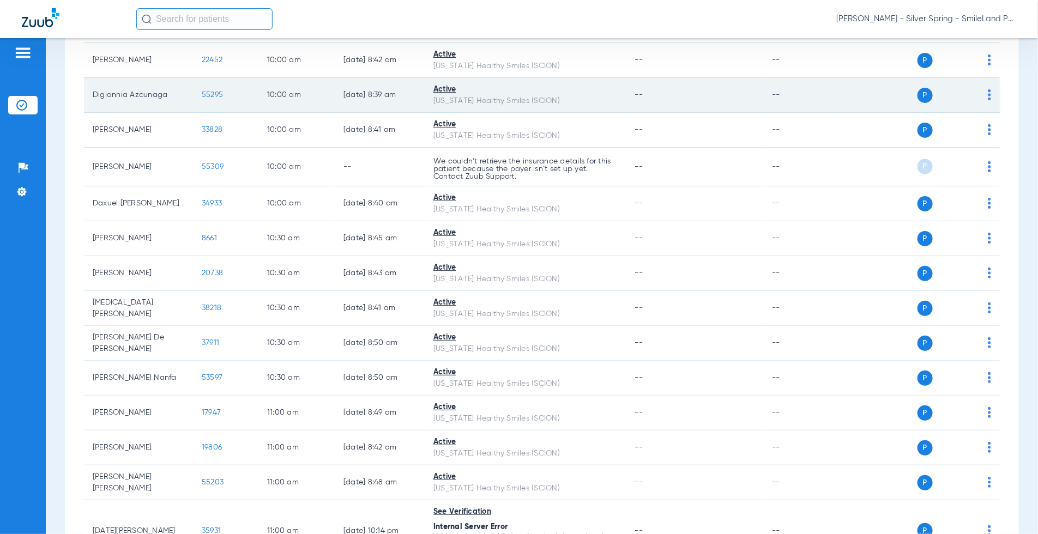
click at [201, 94] on td "55295" at bounding box center [225, 95] width 65 height 35
click at [204, 93] on span "55295" at bounding box center [212, 95] width 21 height 8
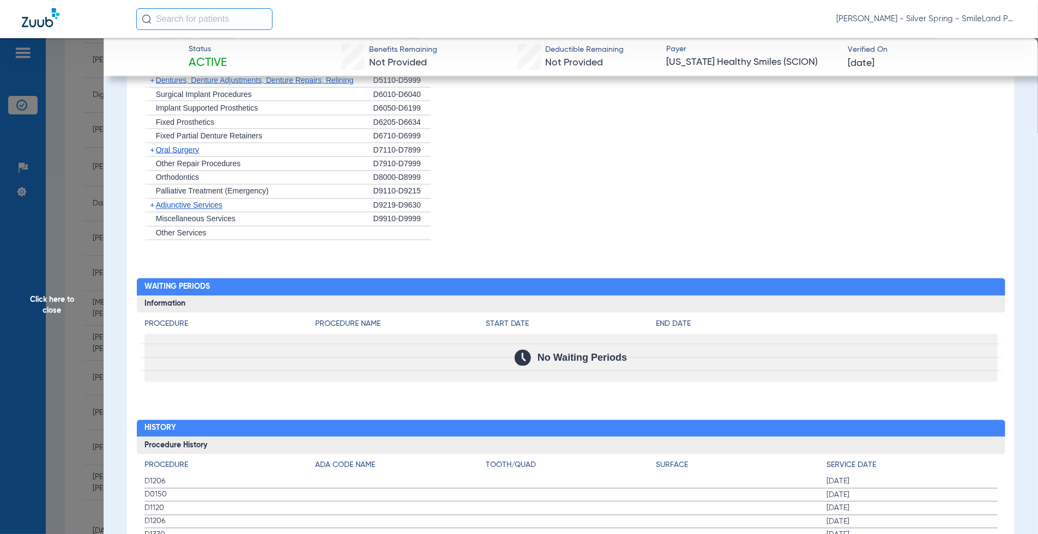
scroll to position [933, 0]
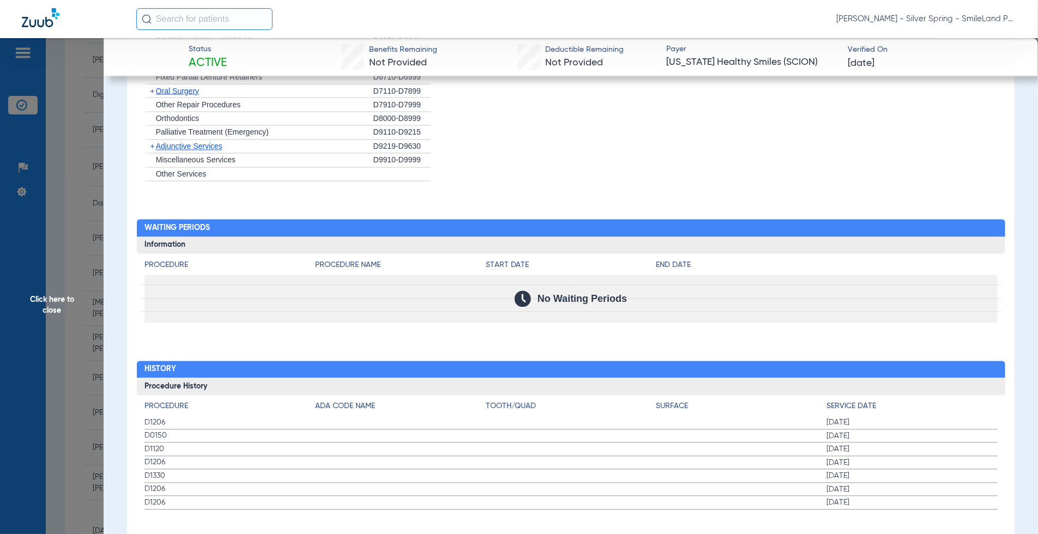
click at [929, 220] on h2 "Waiting Periods" at bounding box center [571, 228] width 868 height 17
click at [96, 180] on span "Click here to close" at bounding box center [52, 305] width 104 height 534
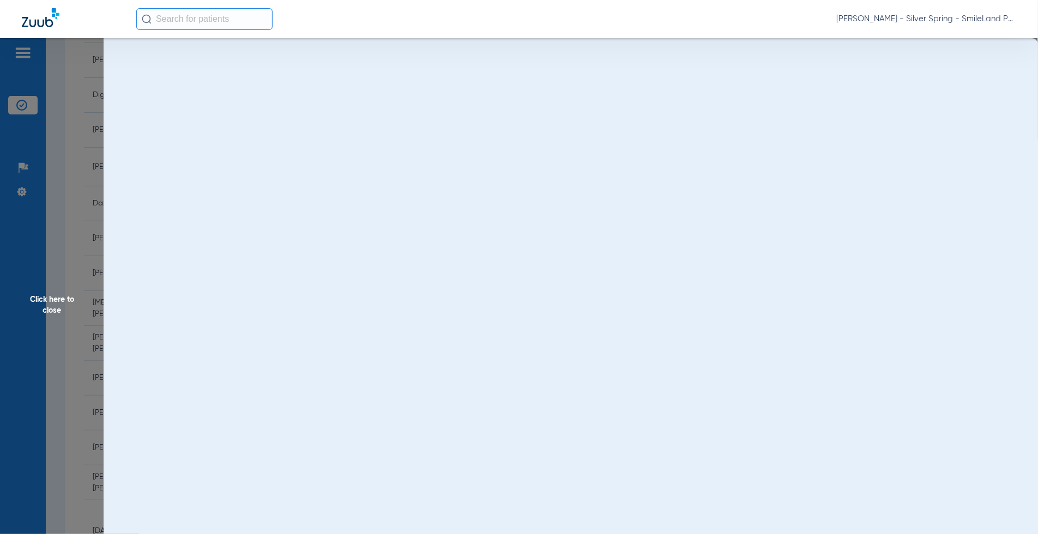
scroll to position [0, 0]
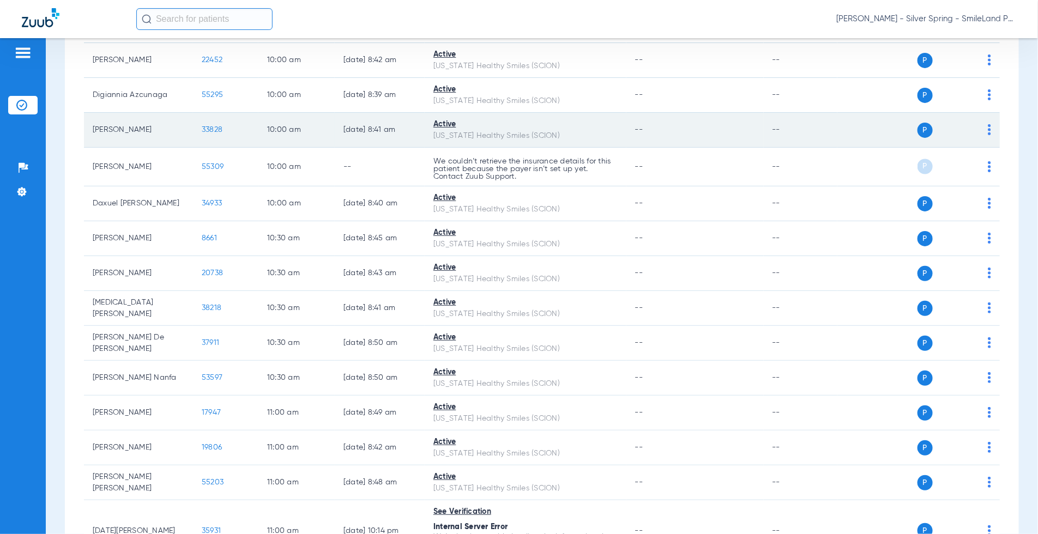
click at [209, 126] on span "33828" at bounding box center [212, 130] width 21 height 8
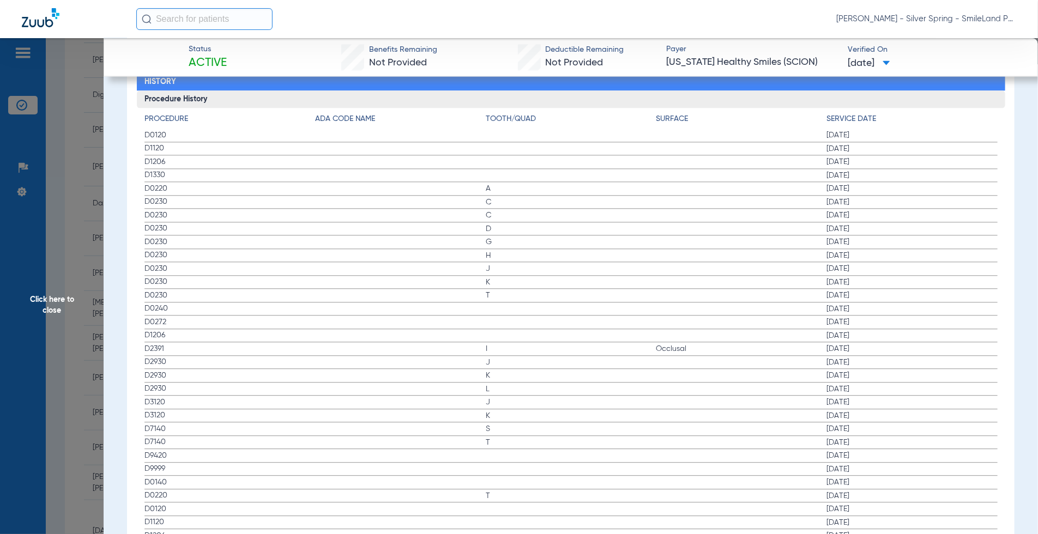
scroll to position [1150, 0]
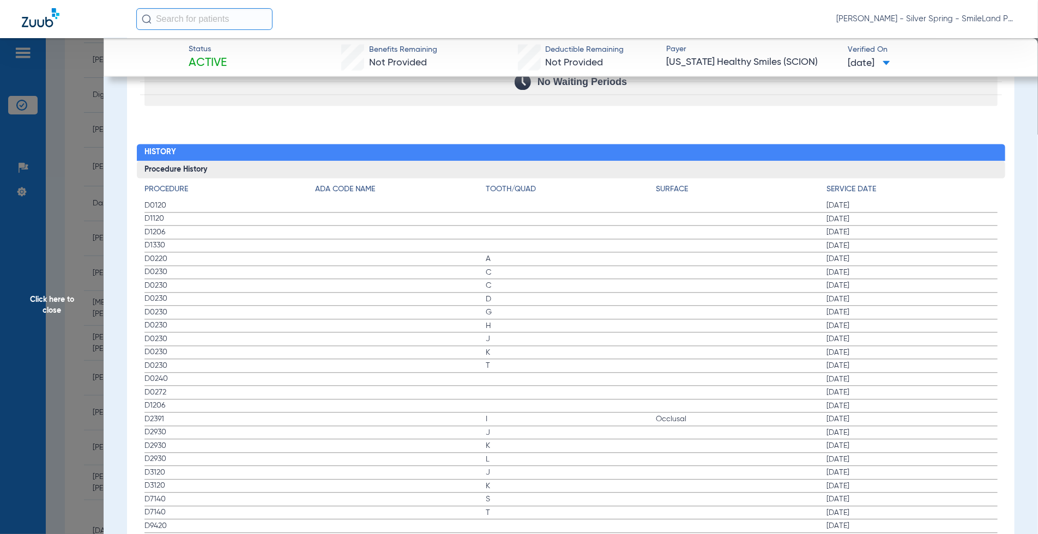
click at [866, 184] on h4 "Service Date" at bounding box center [912, 189] width 171 height 11
click at [93, 153] on span "Click here to close" at bounding box center [52, 305] width 104 height 534
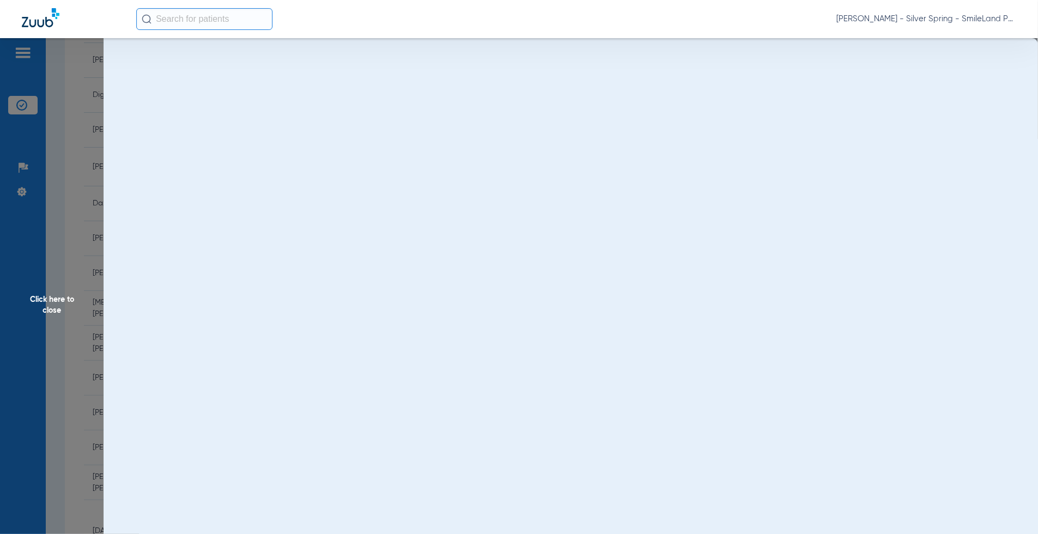
scroll to position [0, 0]
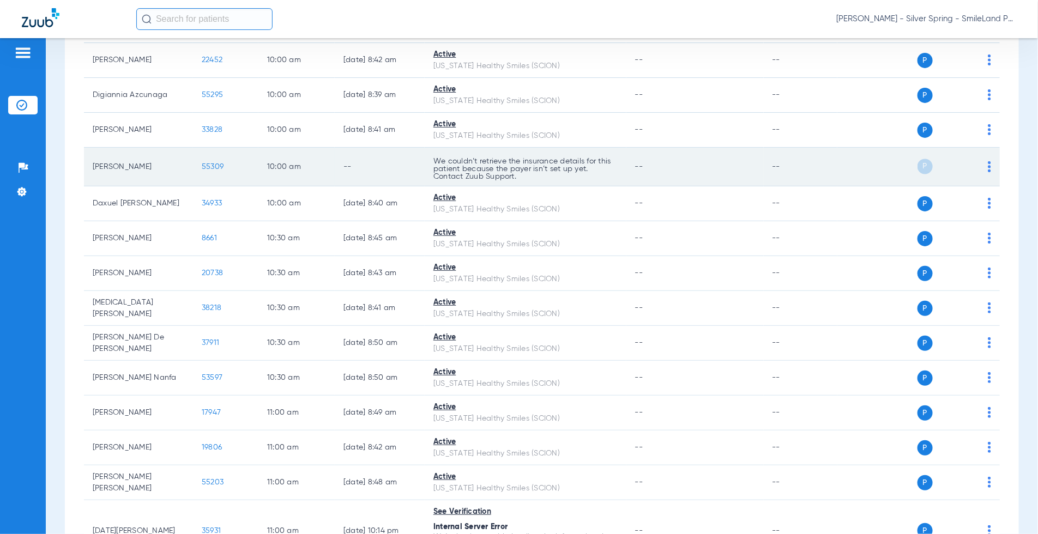
click at [204, 163] on span "55309" at bounding box center [213, 167] width 22 height 8
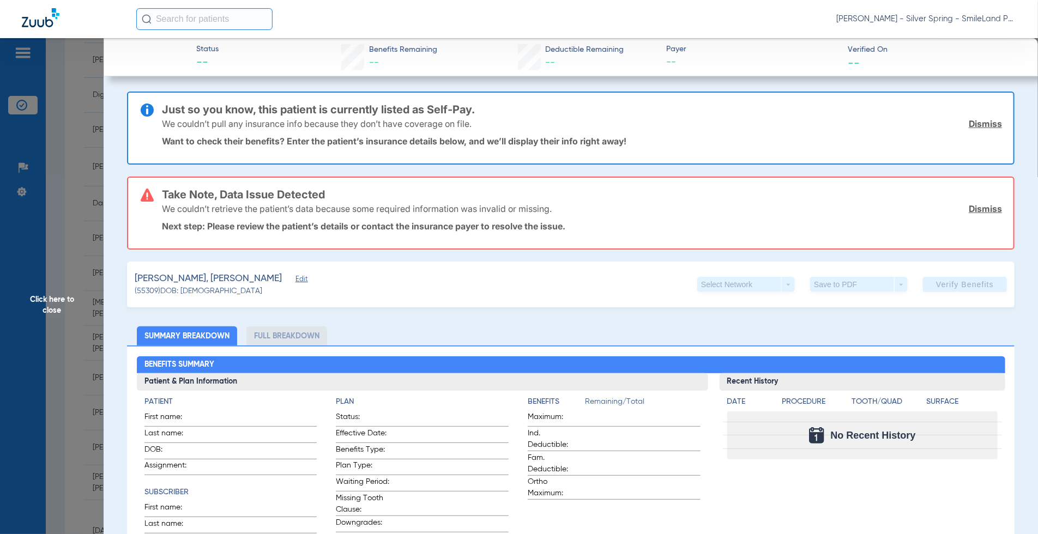
click at [81, 203] on span "Click here to close" at bounding box center [52, 305] width 104 height 534
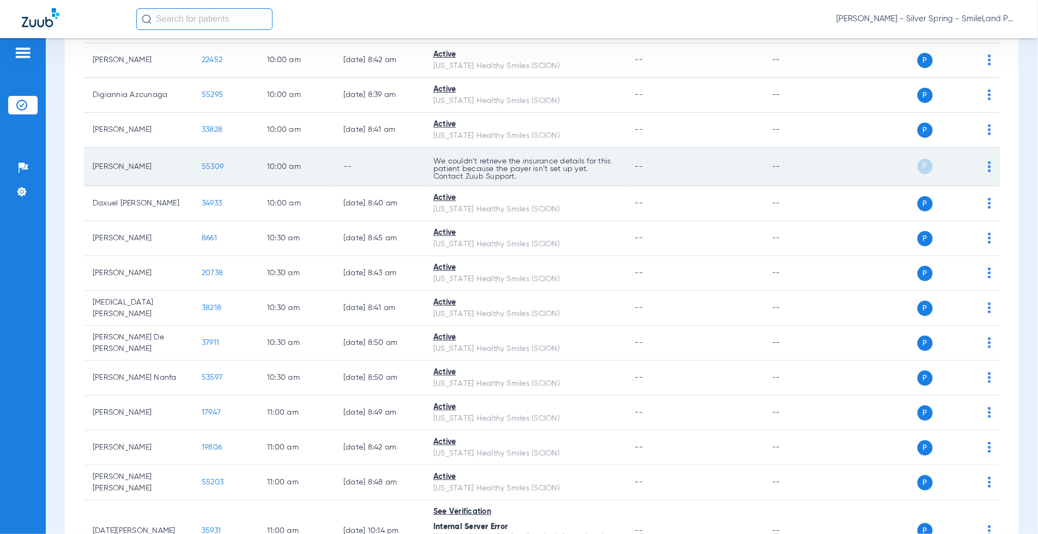
click at [985, 172] on td "P S" at bounding box center [918, 167] width 162 height 39
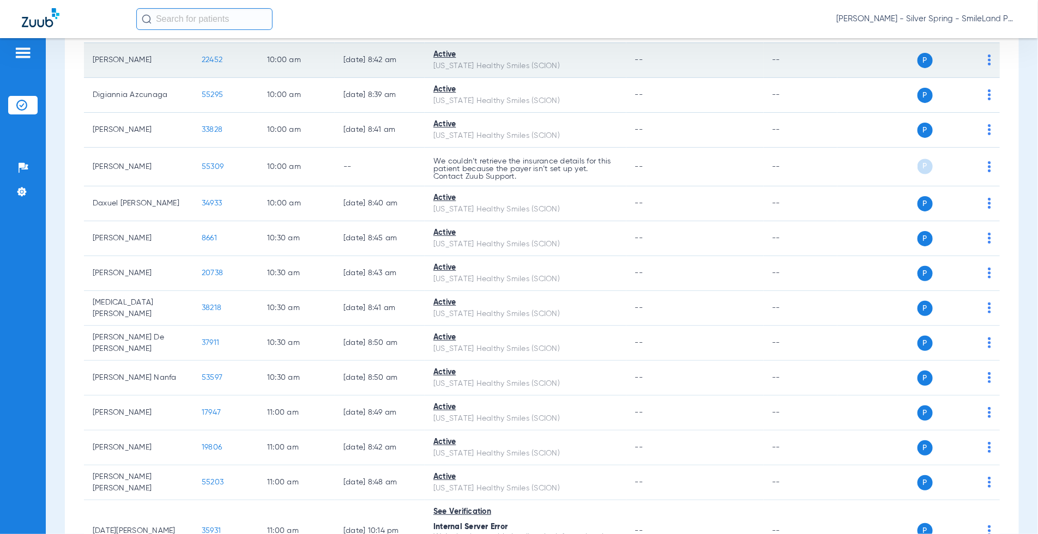
click at [208, 59] on span "22452" at bounding box center [212, 60] width 21 height 8
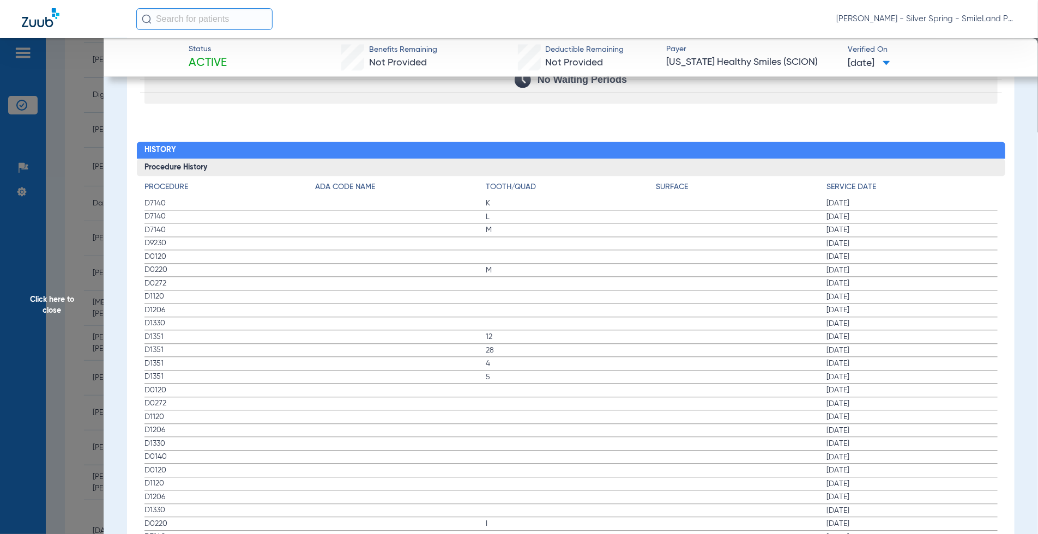
scroll to position [1150, 0]
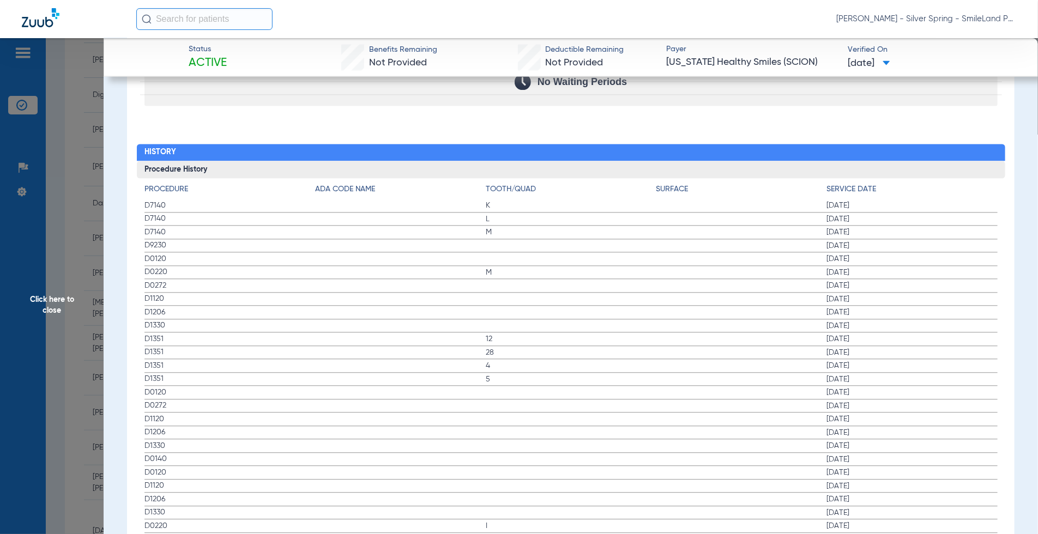
click at [890, 200] on span "[DATE]" at bounding box center [912, 205] width 171 height 11
click at [93, 172] on span "Click here to close" at bounding box center [52, 305] width 104 height 534
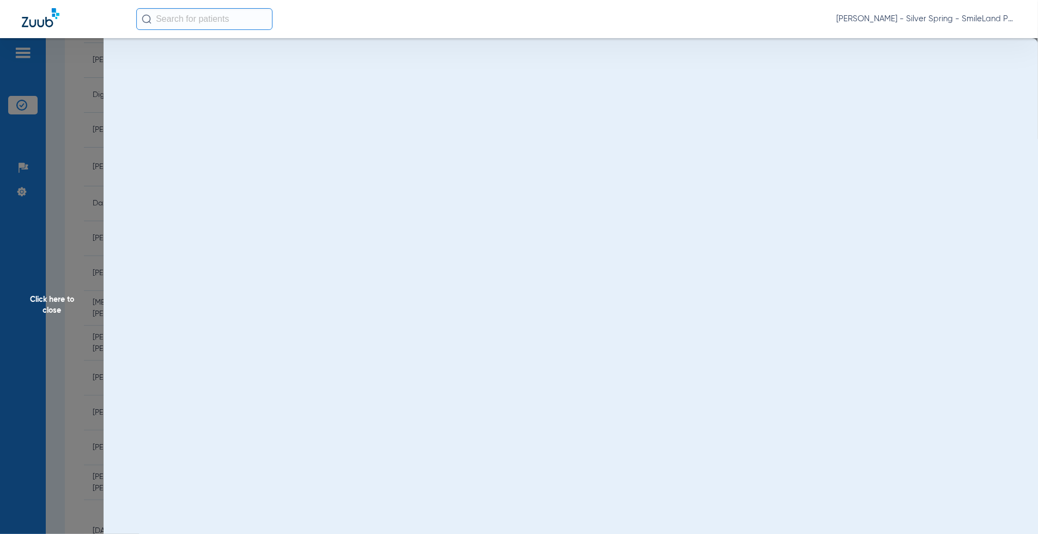
scroll to position [0, 0]
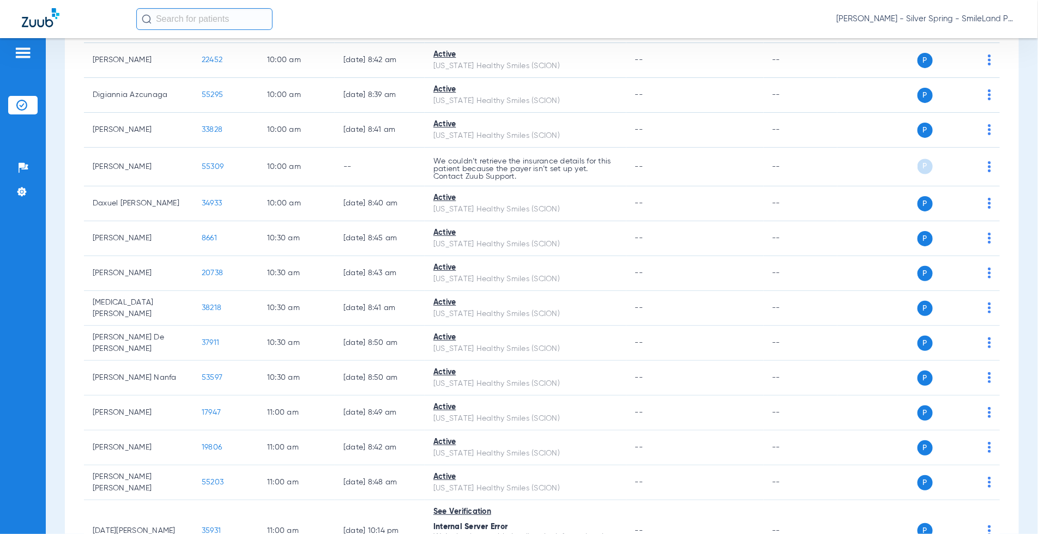
click at [1005, 204] on div "[DATE] [DATE] [DATE] [DATE] [DATE] [DATE] [DATE] [DATE] [DATE] [DATE] [DATE] [D…" at bounding box center [542, 542] width 954 height 2688
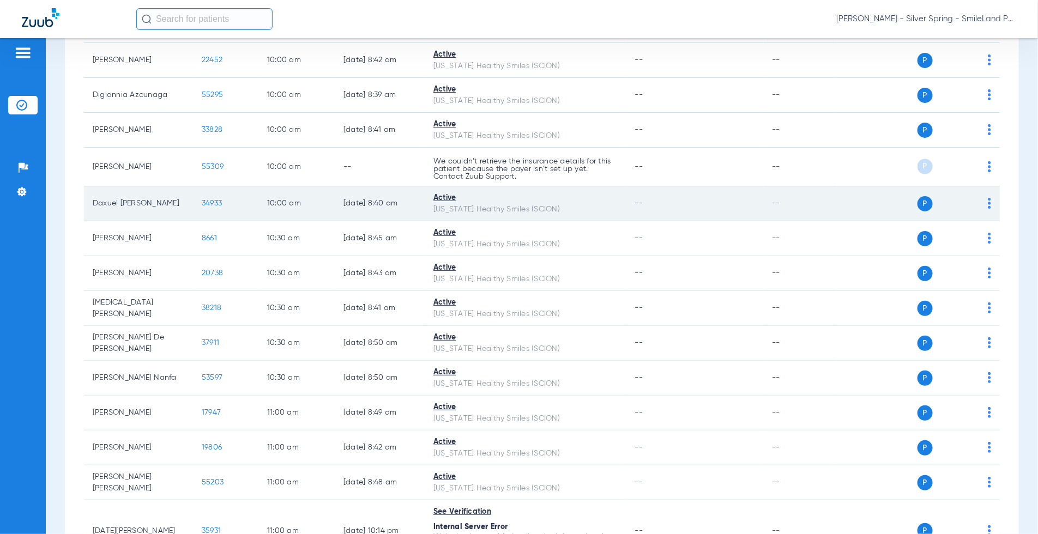
click at [225, 203] on td "34933" at bounding box center [225, 203] width 65 height 35
click at [218, 202] on span "34933" at bounding box center [212, 203] width 20 height 8
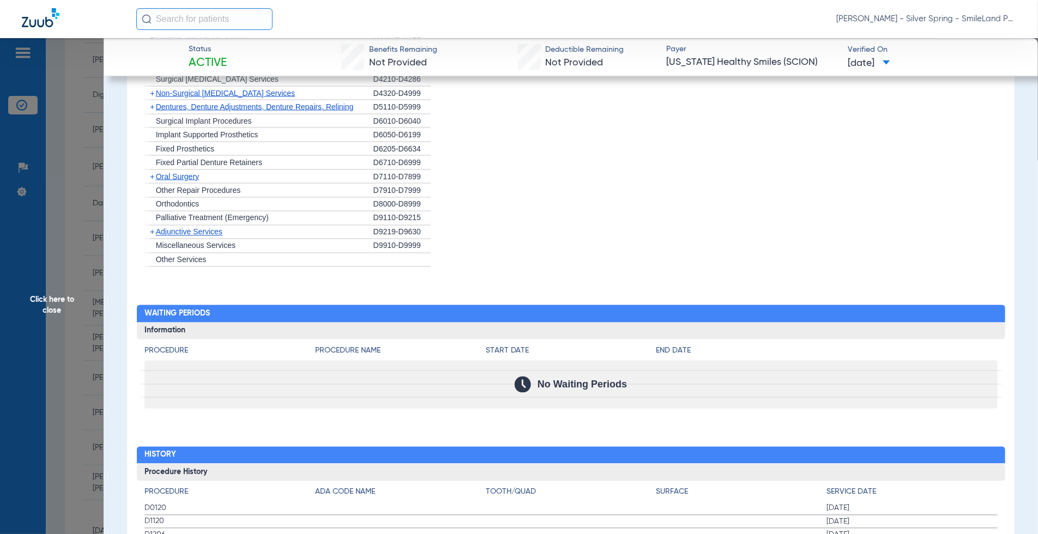
scroll to position [1150, 0]
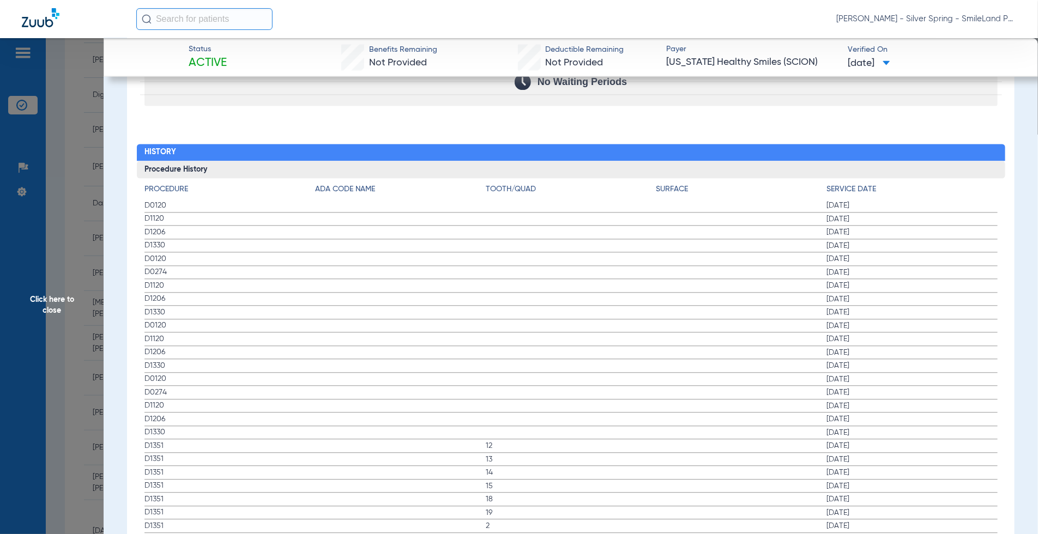
click at [964, 227] on span "[DATE]" at bounding box center [912, 232] width 171 height 11
click at [26, 219] on span "Click here to close" at bounding box center [52, 305] width 104 height 534
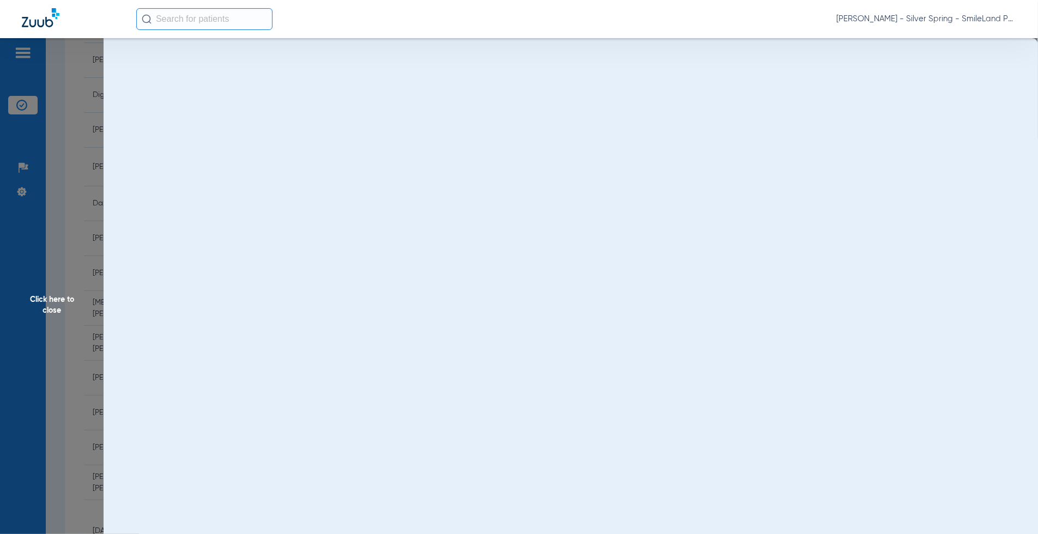
scroll to position [0, 0]
drag, startPoint x: 56, startPoint y: 216, endPoint x: 119, endPoint y: 215, distance: 63.8
click at [56, 216] on span "Click here to close" at bounding box center [52, 305] width 104 height 534
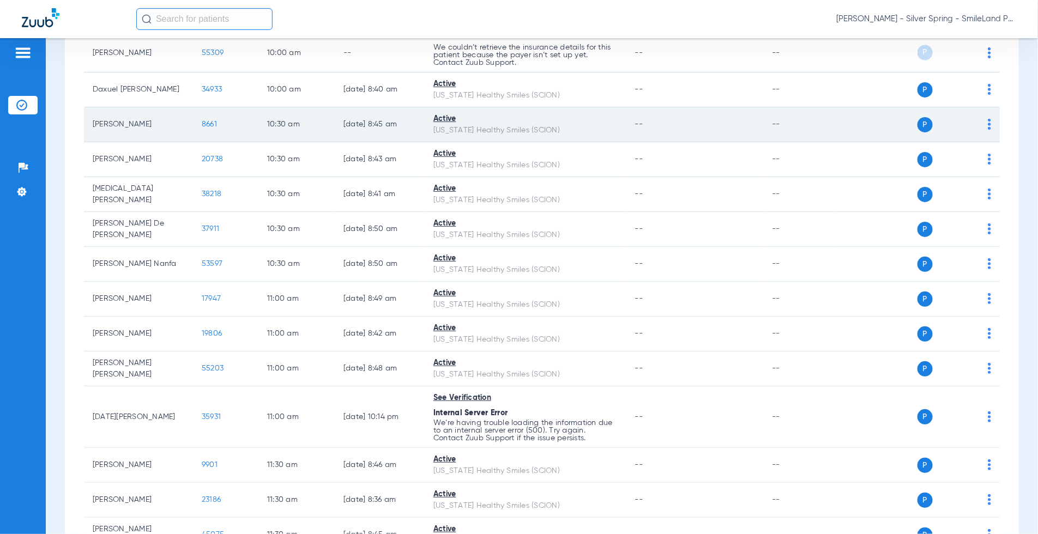
scroll to position [1090, 0]
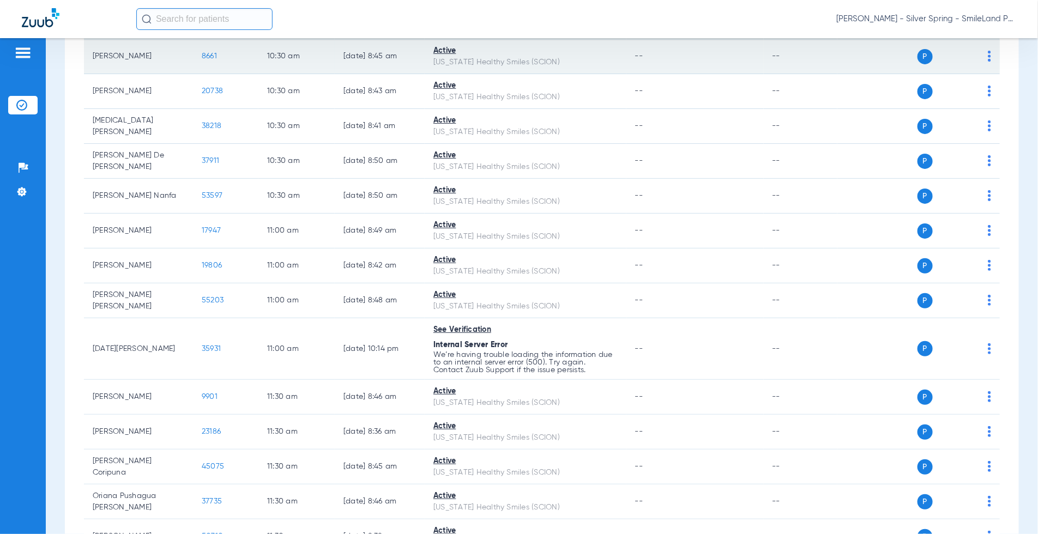
click at [206, 57] on span "8661" at bounding box center [209, 56] width 15 height 8
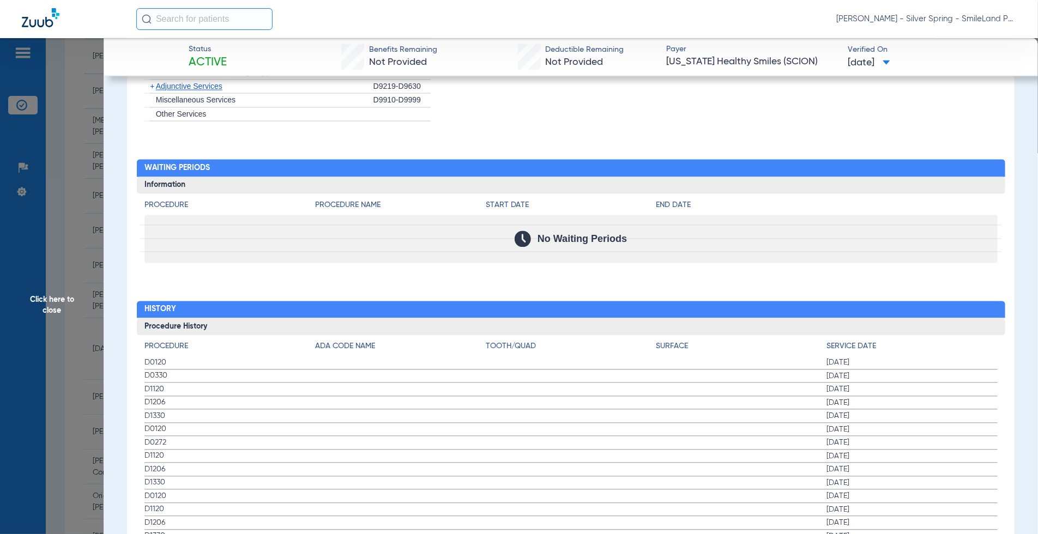
scroll to position [1029, 0]
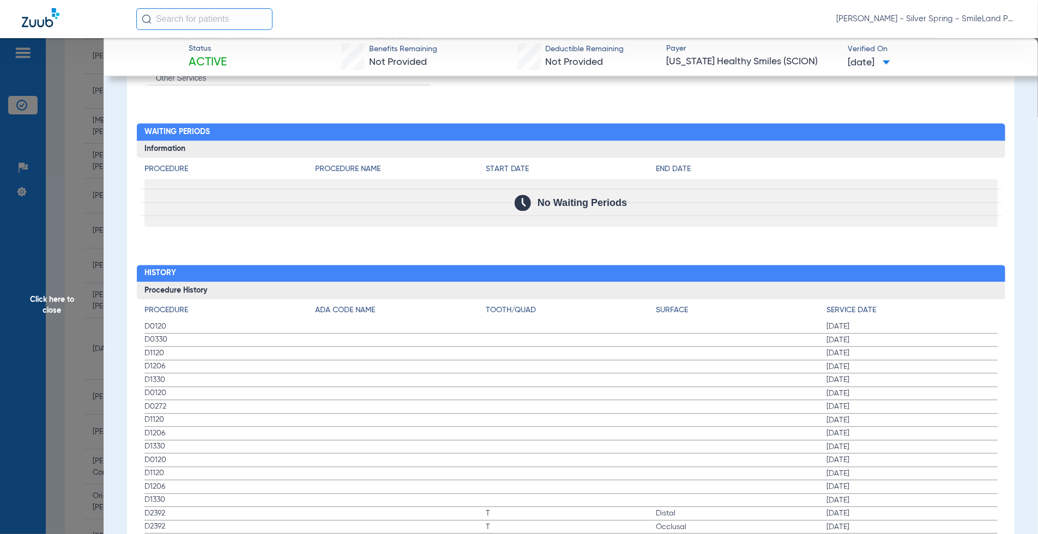
drag, startPoint x: 632, startPoint y: 348, endPoint x: 845, endPoint y: 347, distance: 213.1
click at [933, 187] on div "No Waiting Periods" at bounding box center [570, 203] width 853 height 48
click at [89, 191] on span "Click here to close" at bounding box center [52, 305] width 104 height 534
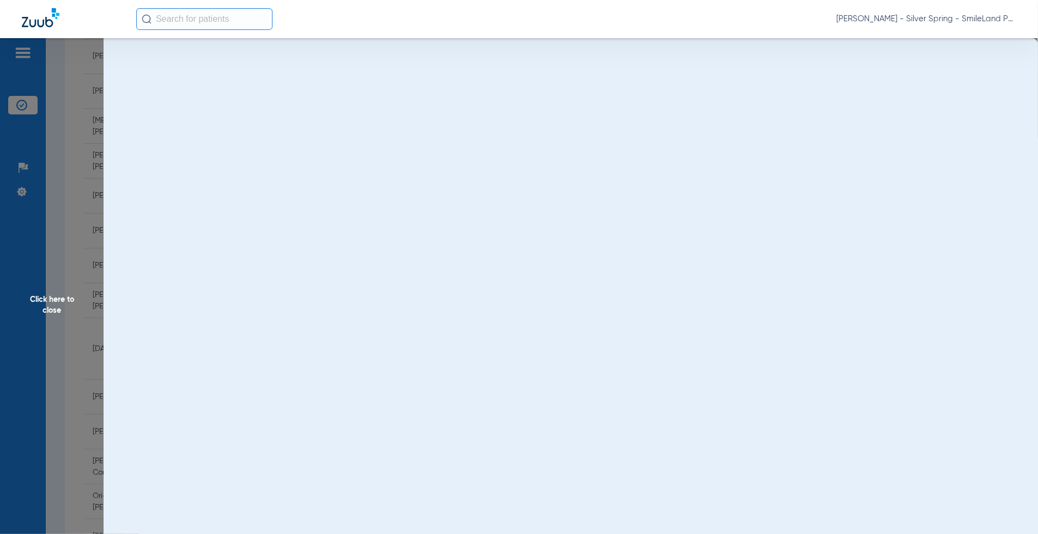
scroll to position [0, 0]
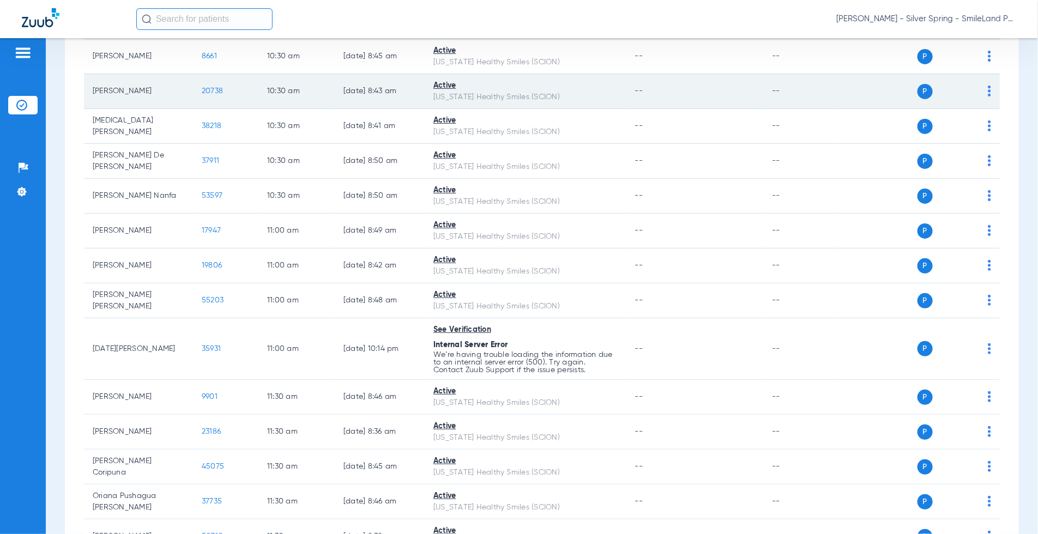
click at [204, 84] on td "20738" at bounding box center [225, 91] width 65 height 35
click at [203, 89] on span "20738" at bounding box center [212, 91] width 21 height 8
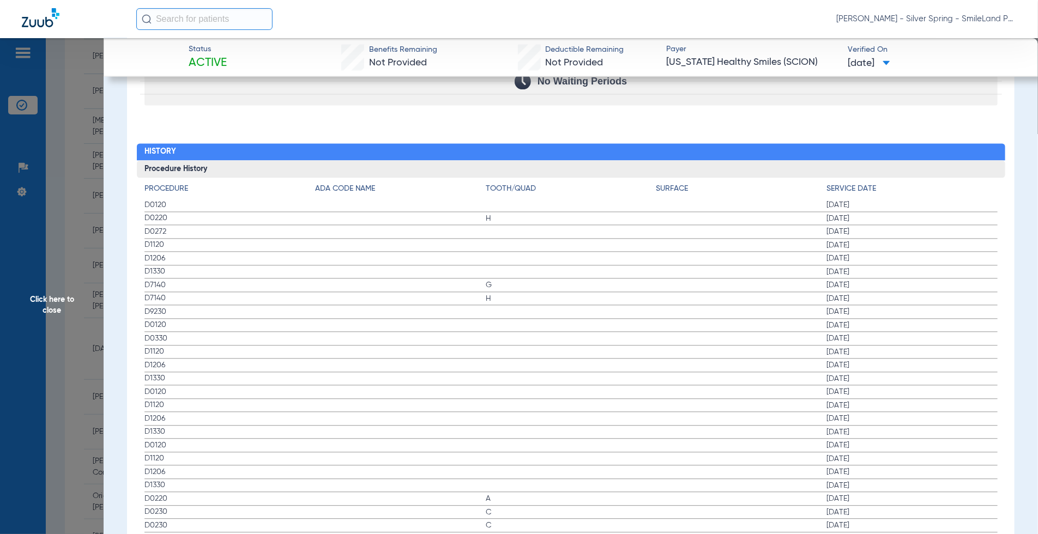
scroll to position [1150, 0]
click at [871, 266] on label "D1330 [DATE]" at bounding box center [570, 273] width 853 height 14
click at [100, 226] on span "Click here to close" at bounding box center [52, 305] width 104 height 534
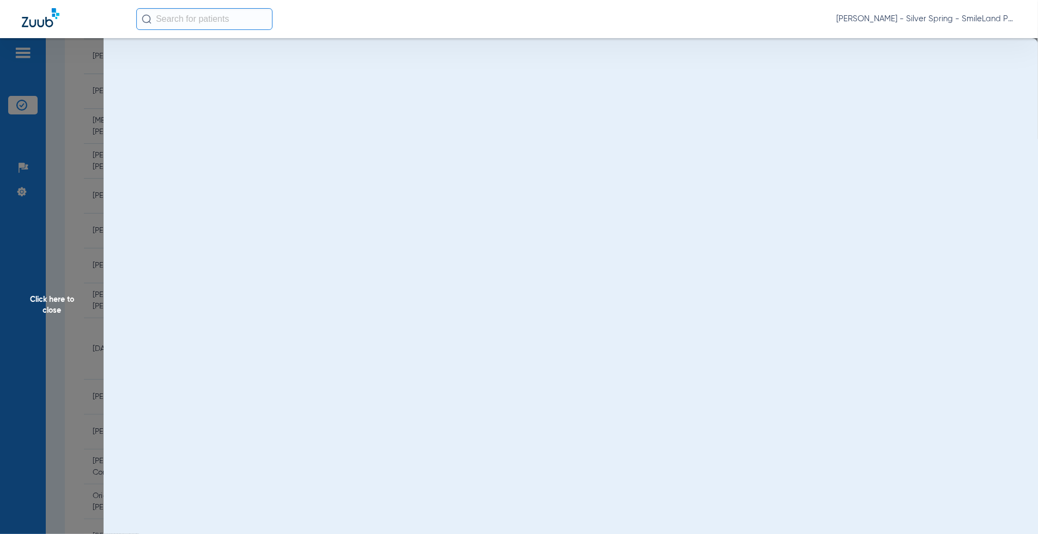
scroll to position [0, 0]
click at [80, 226] on span "Click here to close" at bounding box center [52, 305] width 104 height 534
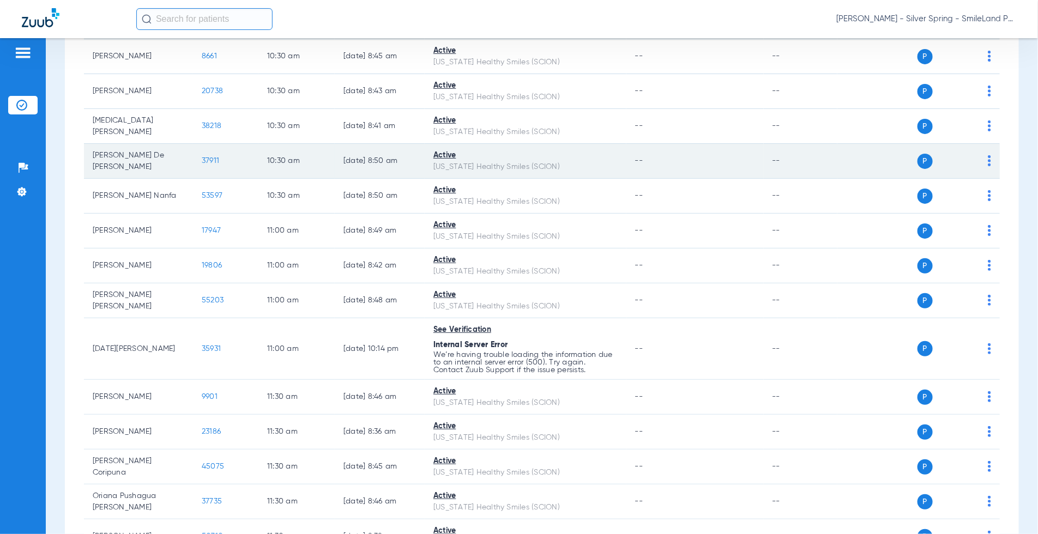
click at [207, 160] on span "37911" at bounding box center [210, 161] width 17 height 8
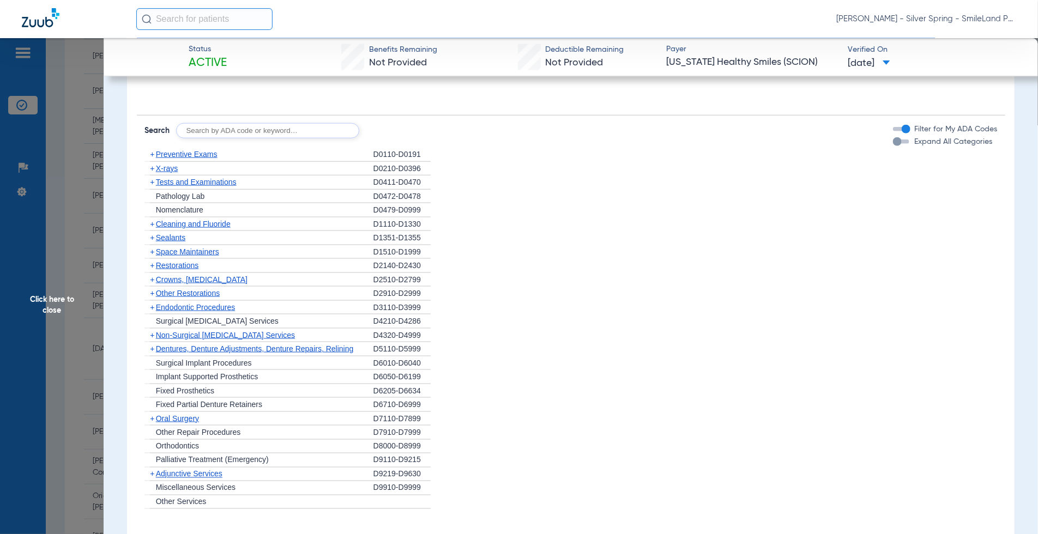
scroll to position [1090, 0]
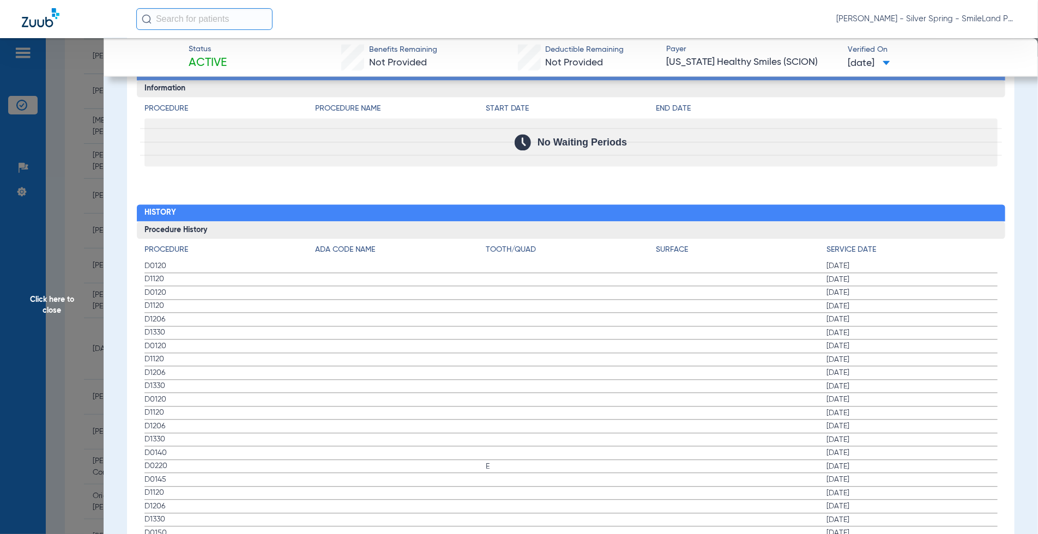
drag, startPoint x: 914, startPoint y: 264, endPoint x: 199, endPoint y: 249, distance: 714.6
click at [914, 274] on span "[DATE]" at bounding box center [912, 279] width 171 height 11
click at [57, 265] on span "Click here to close" at bounding box center [52, 305] width 104 height 534
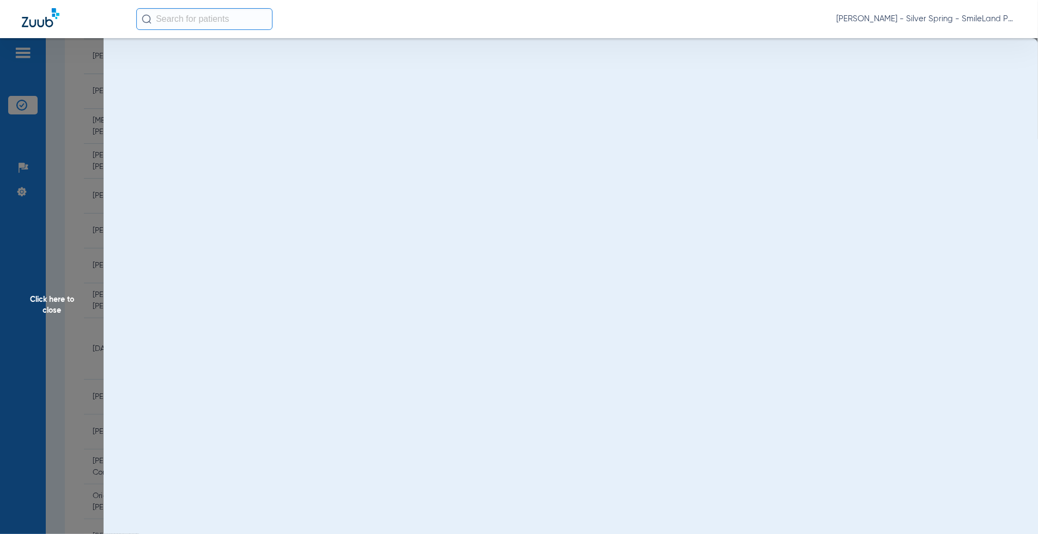
scroll to position [0, 0]
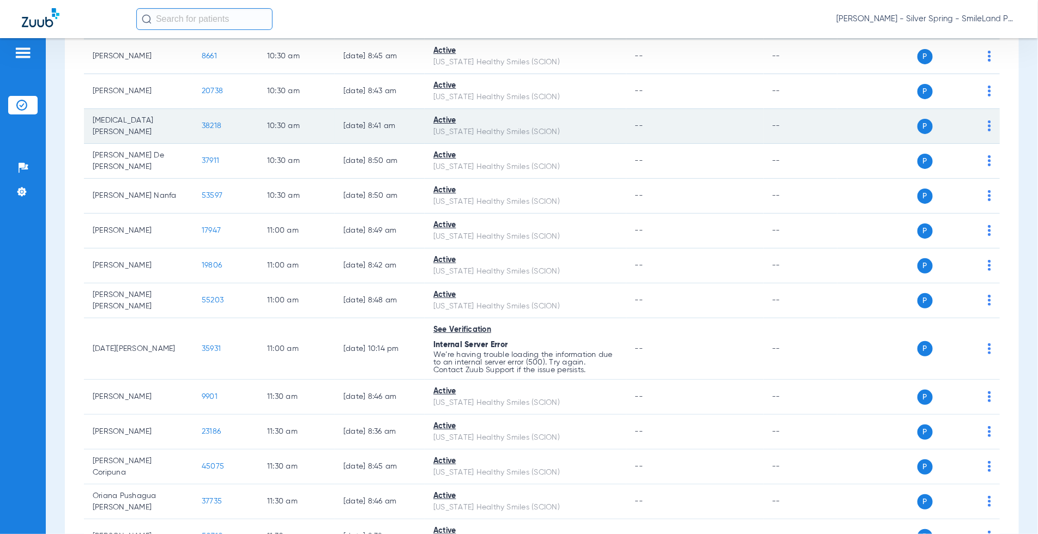
click at [211, 119] on td "38218" at bounding box center [225, 126] width 65 height 35
click at [211, 122] on span "38218" at bounding box center [212, 126] width 20 height 8
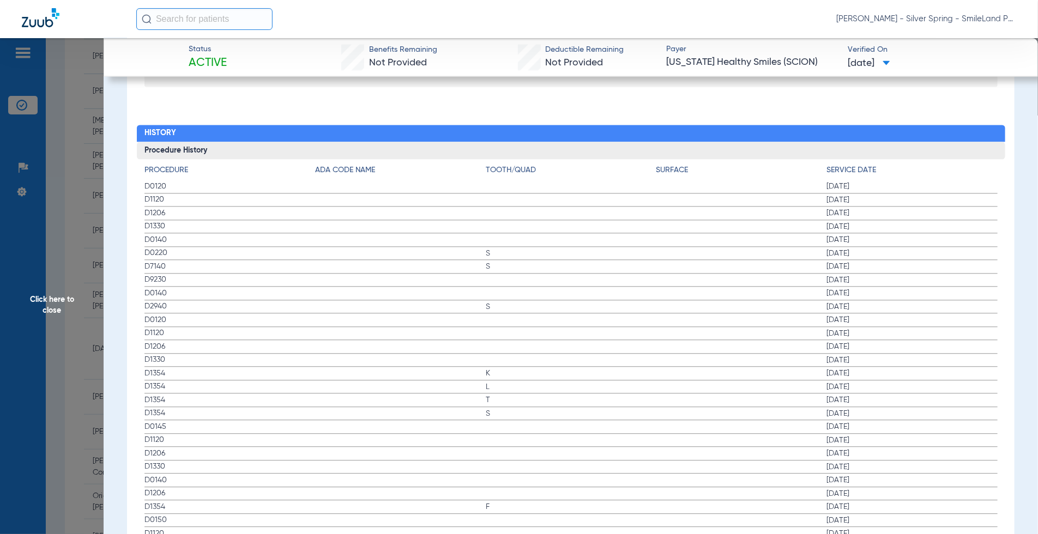
scroll to position [1106, 0]
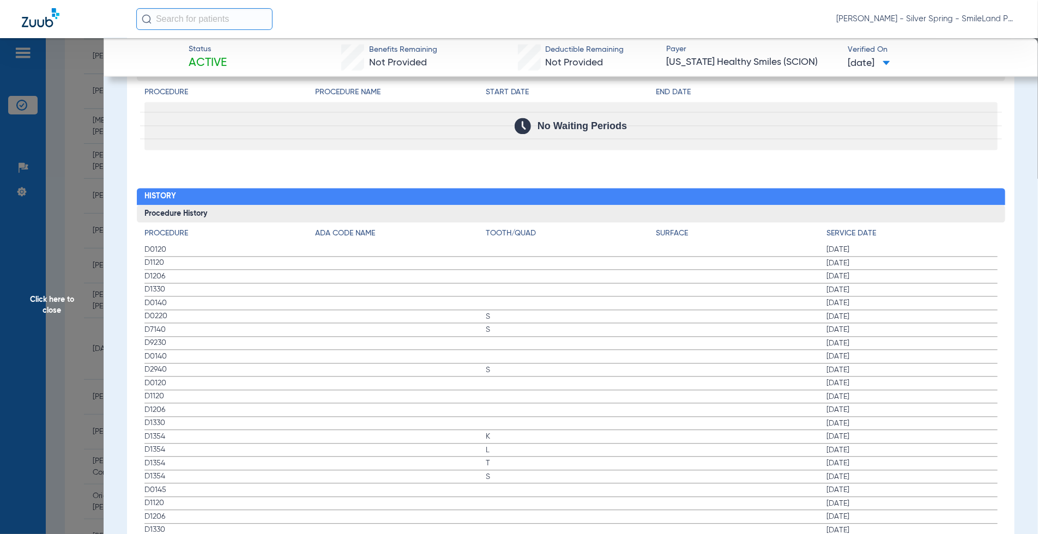
click at [965, 222] on div "Procedure ADA Code Name Tooth/Quad Surface Service Date D0120 [DATE] D1120 [DAT…" at bounding box center [571, 426] width 868 height 408
click at [54, 223] on span "Click here to close" at bounding box center [52, 305] width 104 height 534
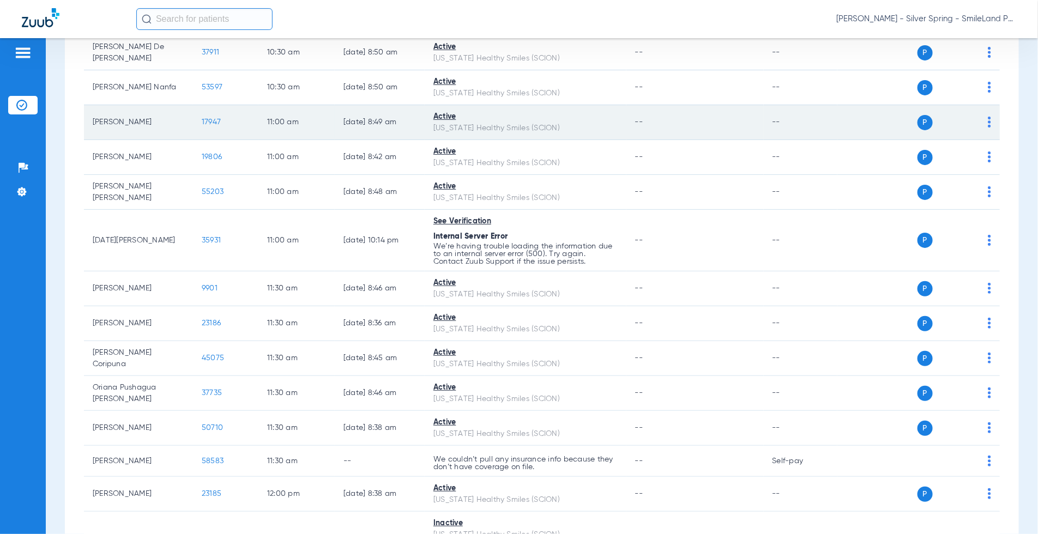
scroll to position [1271, 0]
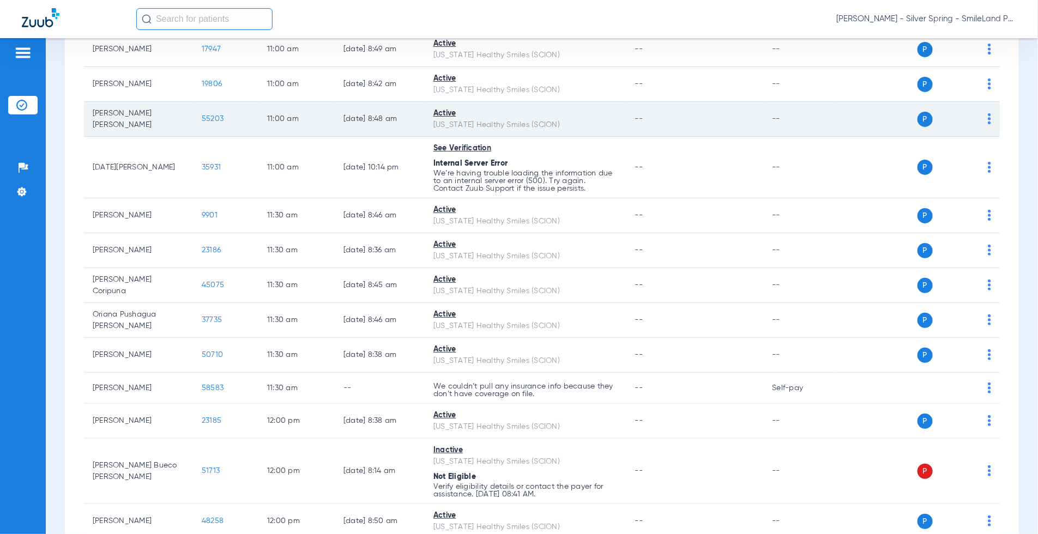
click at [211, 117] on span "55203" at bounding box center [213, 119] width 22 height 8
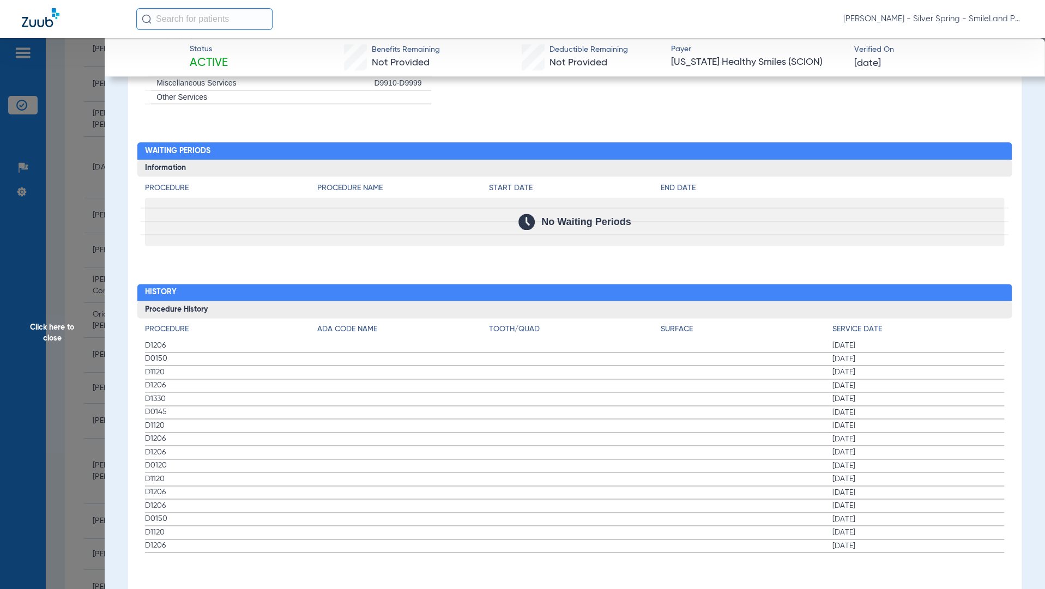
scroll to position [999, 0]
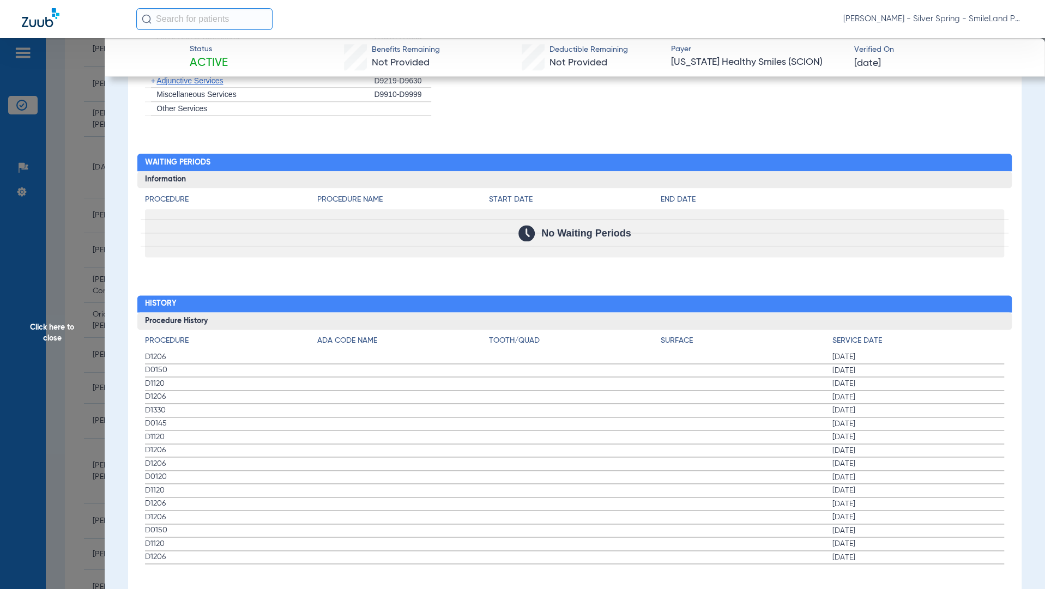
drag, startPoint x: 955, startPoint y: 2, endPoint x: 558, endPoint y: 177, distance: 433.4
click at [650, 29] on div "[PERSON_NAME] - Silver Spring - SmileLand PD" at bounding box center [579, 19] width 887 height 22
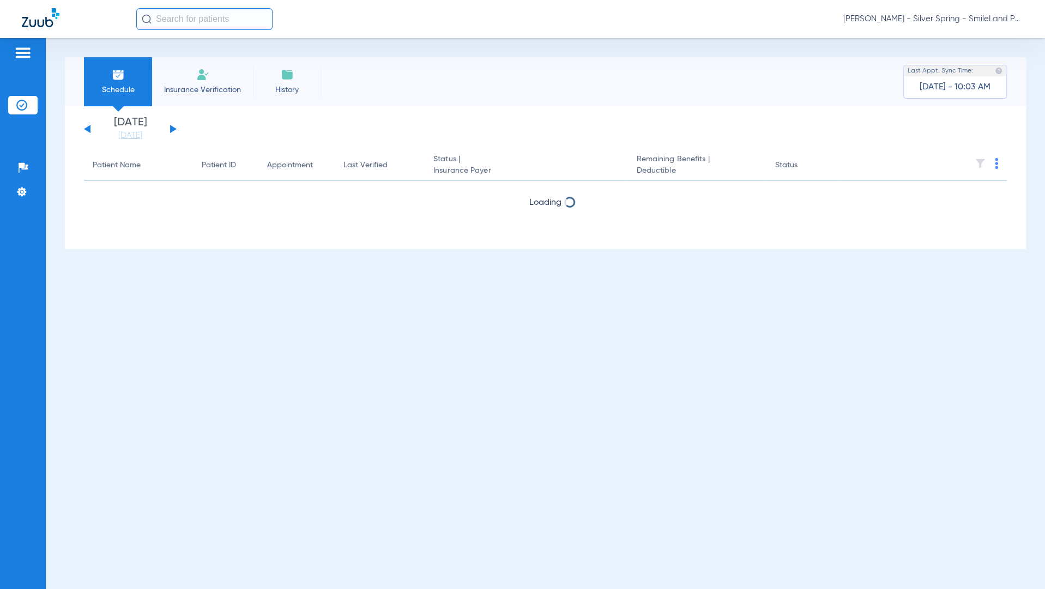
click at [963, 16] on span "[PERSON_NAME] - Silver Spring - SmileLand PD" at bounding box center [933, 19] width 180 height 11
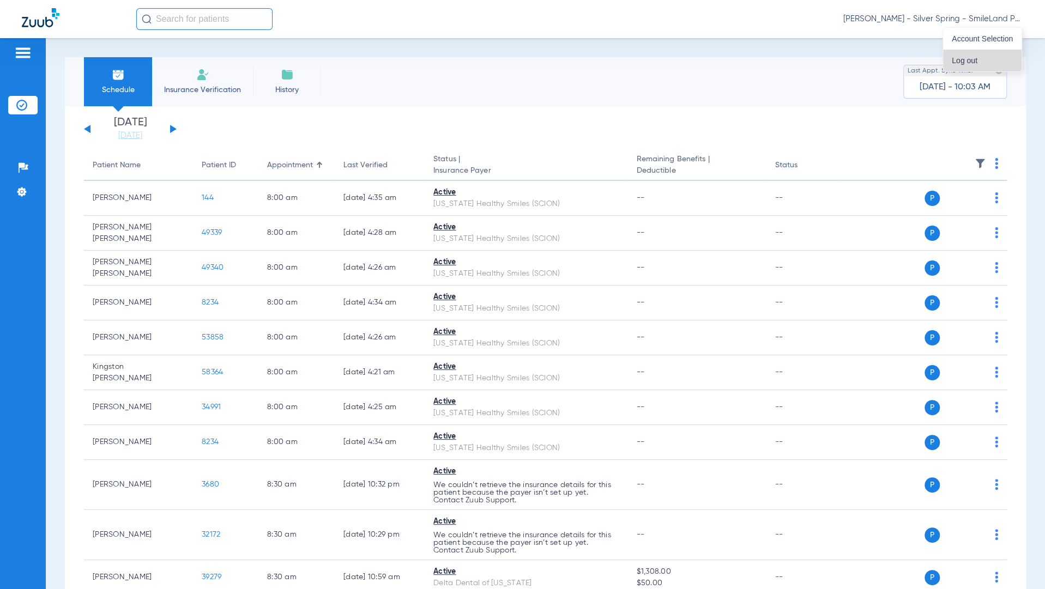
click at [965, 54] on button "Log out" at bounding box center [982, 61] width 78 height 22
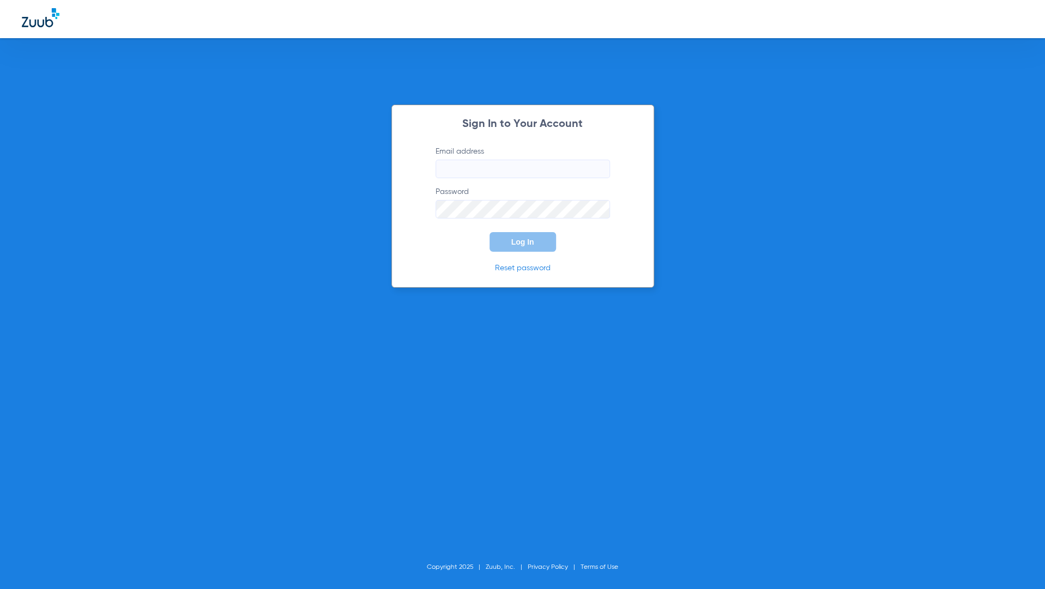
type input "[EMAIL_ADDRESS][DOMAIN_NAME]"
click at [518, 234] on button "Log In" at bounding box center [522, 242] width 66 height 20
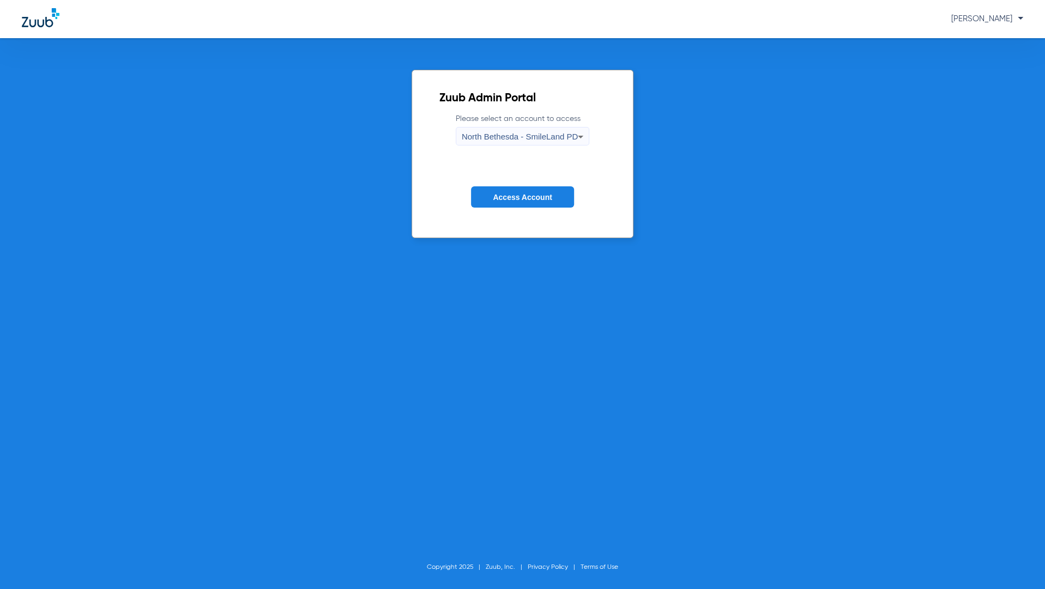
click at [531, 193] on span "Access Account" at bounding box center [522, 197] width 59 height 9
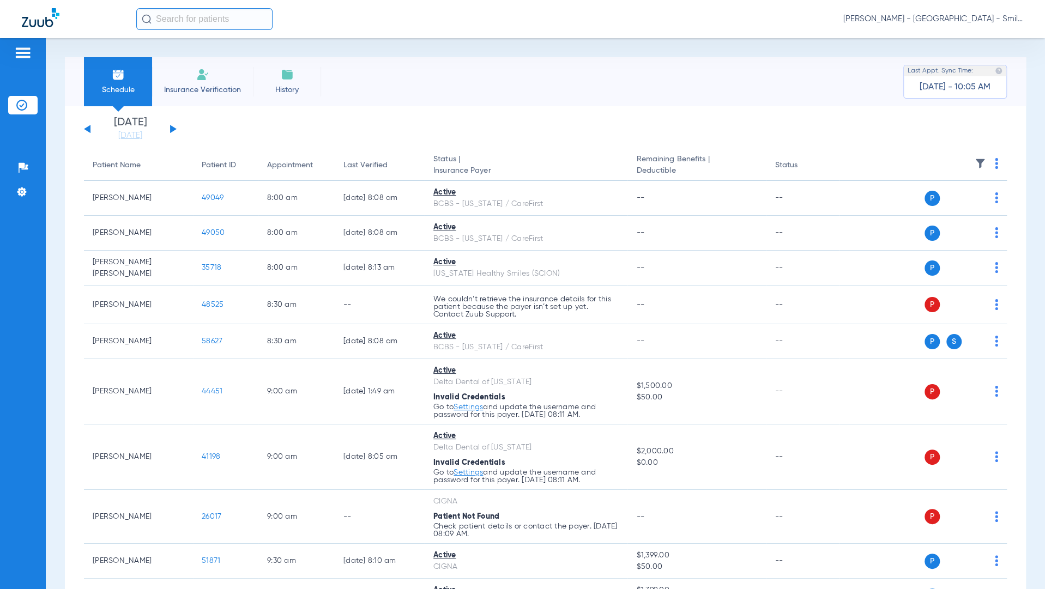
click at [943, 18] on span "Reza Beheshti - North Bethesda - SmileLand PD" at bounding box center [933, 19] width 180 height 11
click at [942, 18] on div at bounding box center [522, 294] width 1045 height 589
click at [173, 126] on div "[DATE] [DATE] [DATE] [DATE] [DATE] [DATE] [DATE] [DATE] [DATE] [DATE] [DATE] [D…" at bounding box center [130, 129] width 93 height 24
click at [171, 130] on button at bounding box center [173, 129] width 7 height 8
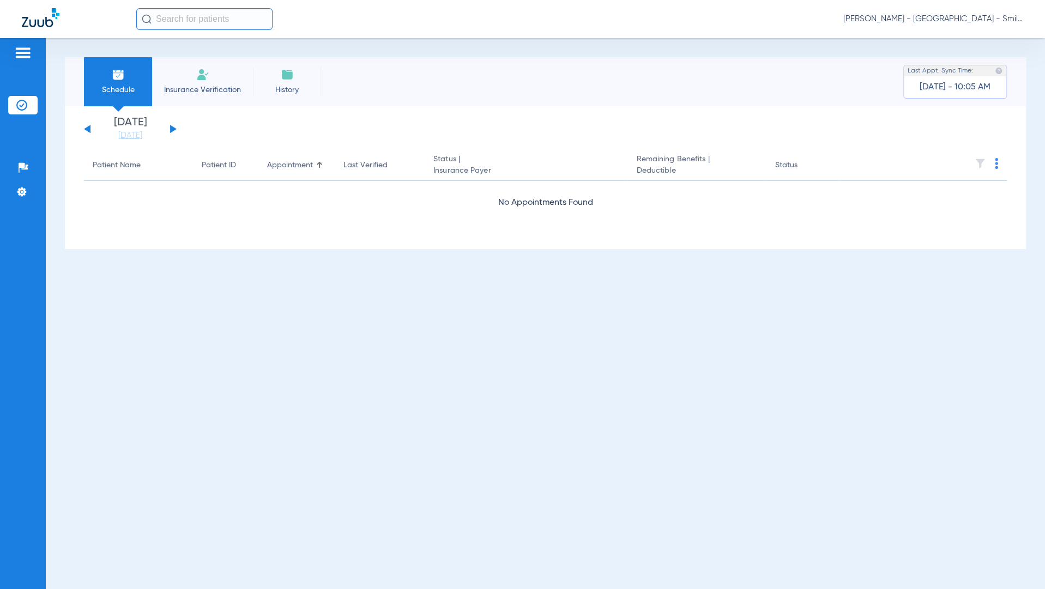
click at [171, 130] on button at bounding box center [173, 129] width 7 height 8
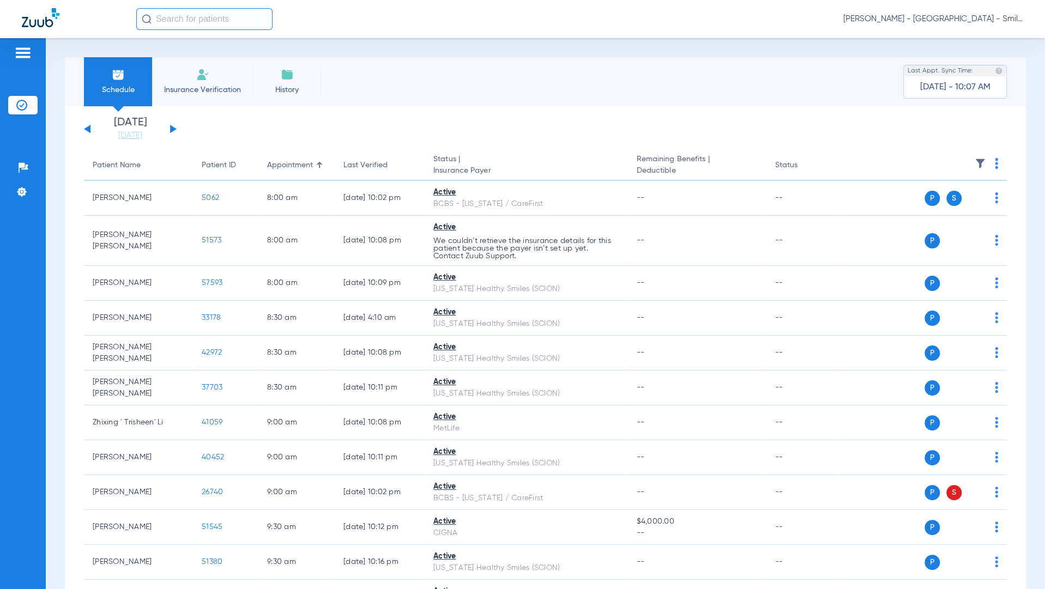
click at [989, 167] on th at bounding box center [922, 165] width 167 height 31
click at [995, 167] on img at bounding box center [996, 163] width 3 height 11
click at [926, 208] on span "Verify All" at bounding box center [946, 207] width 68 height 8
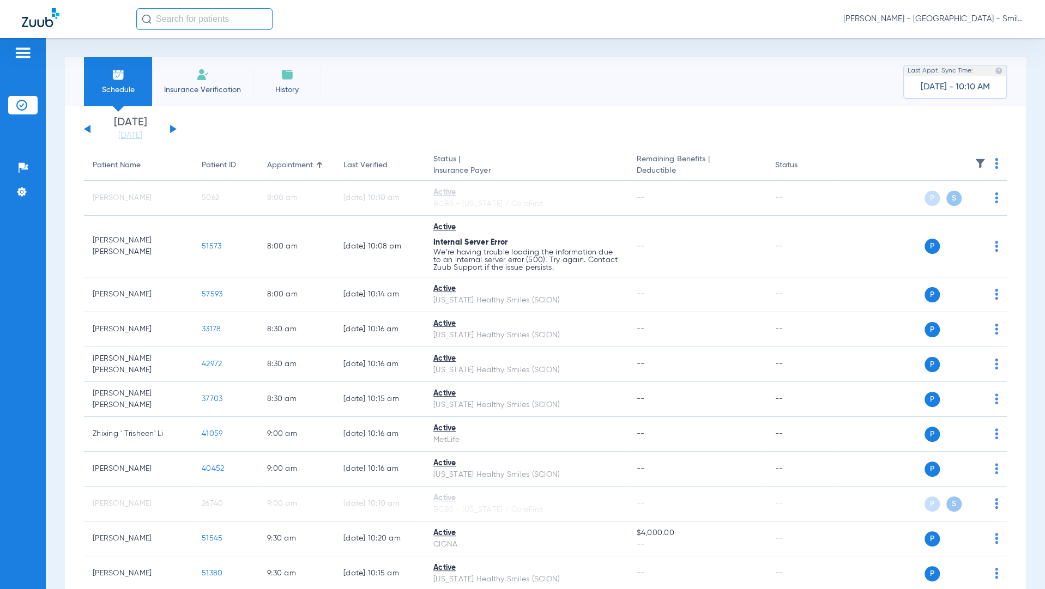
click at [969, 22] on span "Reza Beheshti - North Bethesda - SmileLand PD" at bounding box center [933, 19] width 180 height 11
click at [960, 63] on span "Log out" at bounding box center [981, 61] width 61 height 8
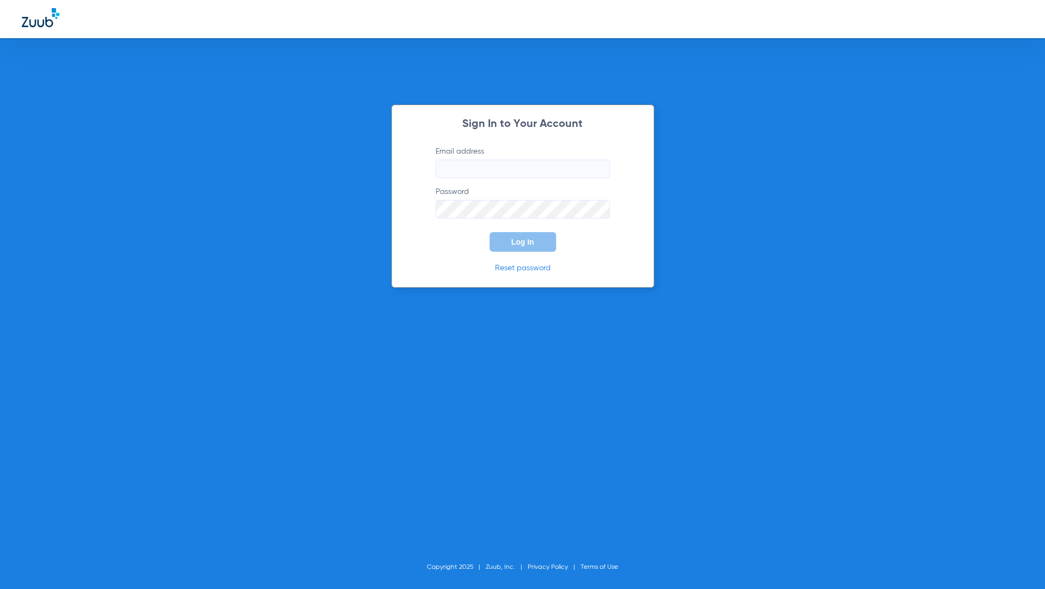
type input "[EMAIL_ADDRESS][DOMAIN_NAME]"
click at [526, 238] on span "Log In" at bounding box center [522, 242] width 23 height 9
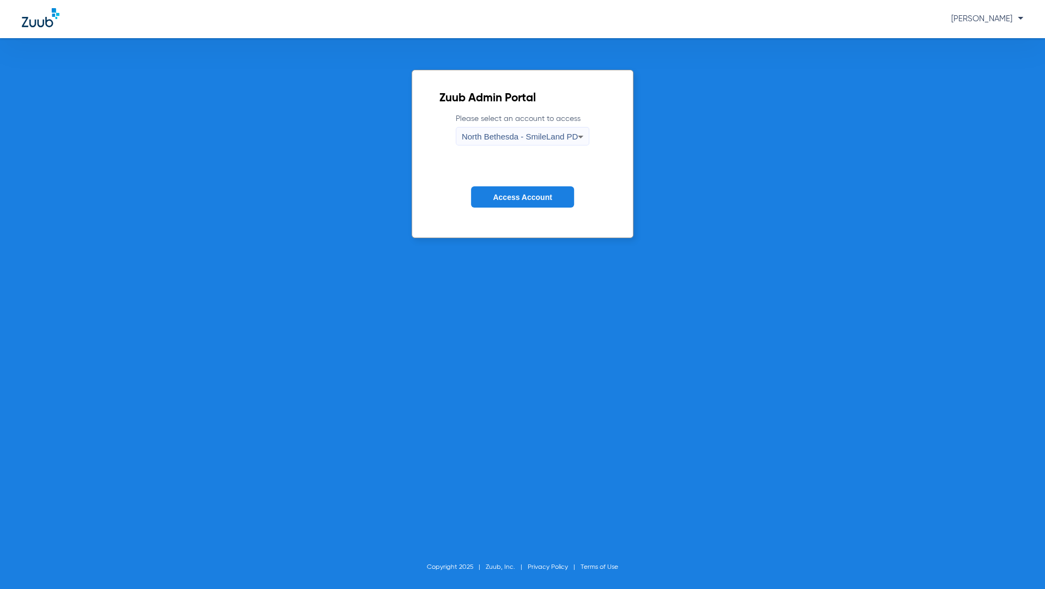
click at [525, 133] on span "North Bethesda - SmileLand PD" at bounding box center [520, 136] width 116 height 9
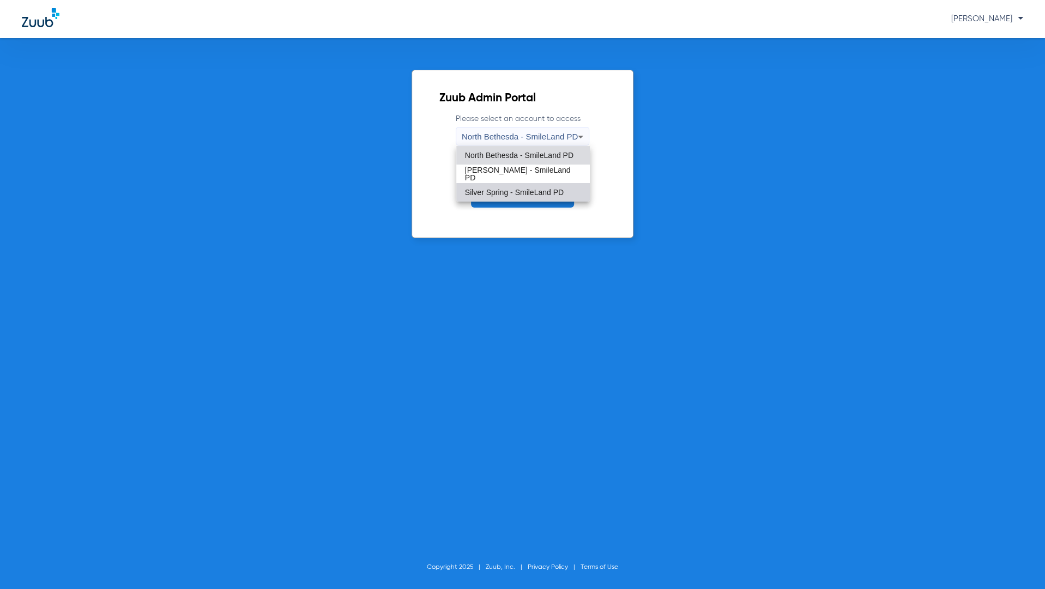
click at [491, 190] on span "Silver Spring - SmileLand PD" at bounding box center [514, 193] width 99 height 8
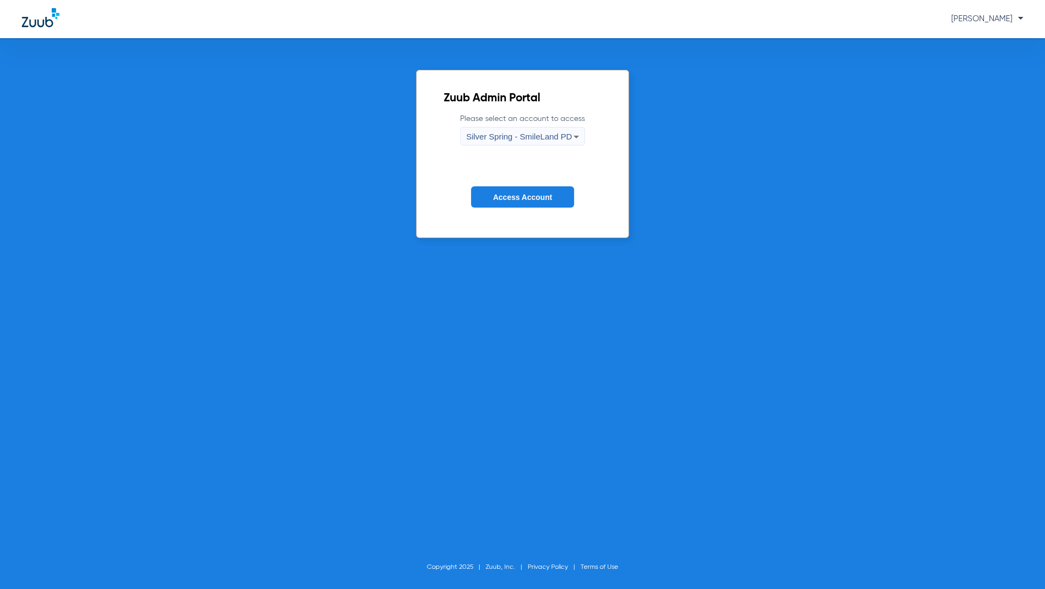
click at [529, 199] on span "Access Account" at bounding box center [522, 197] width 59 height 9
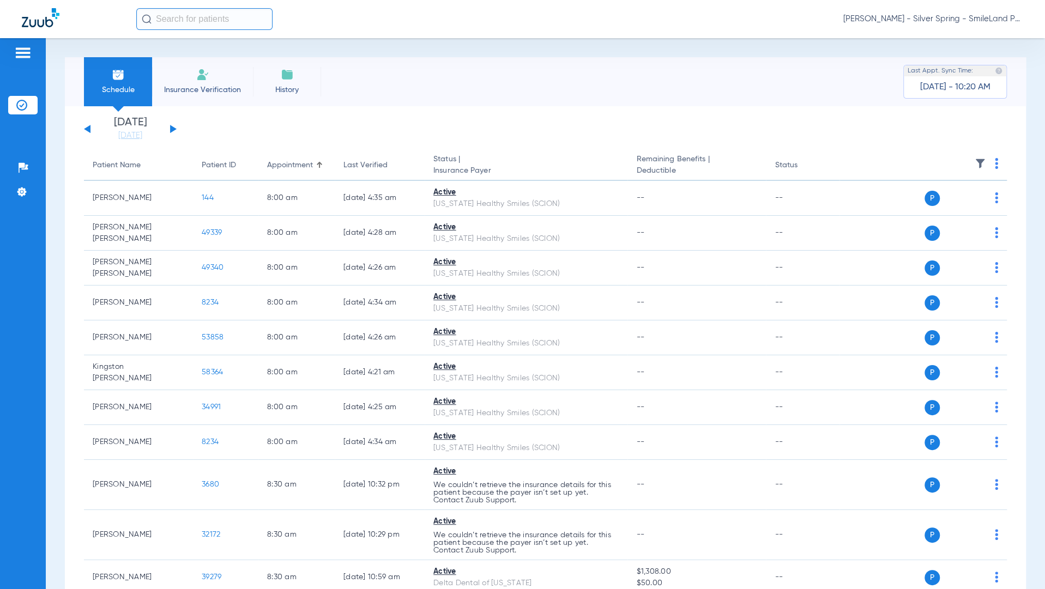
click at [995, 168] on img at bounding box center [996, 163] width 3 height 11
click at [932, 205] on span "Verify All" at bounding box center [946, 207] width 68 height 8
